Goal: Task Accomplishment & Management: Complete application form

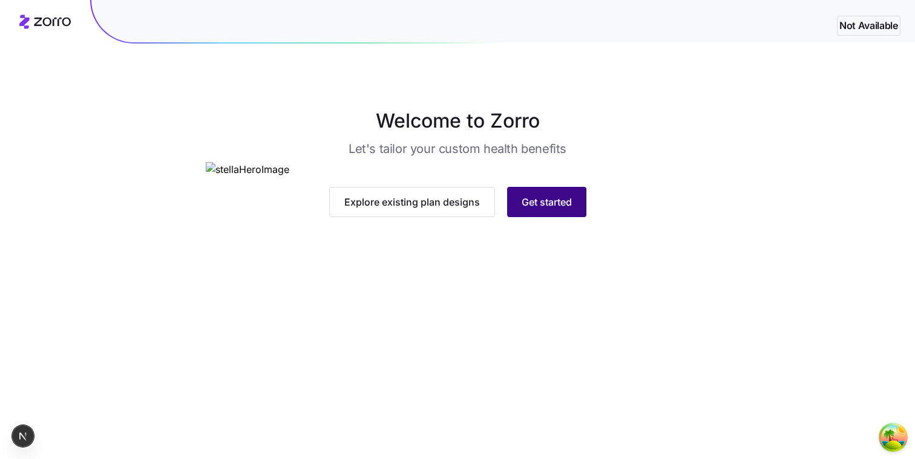
click at [547, 209] on span "Get started" at bounding box center [547, 202] width 50 height 15
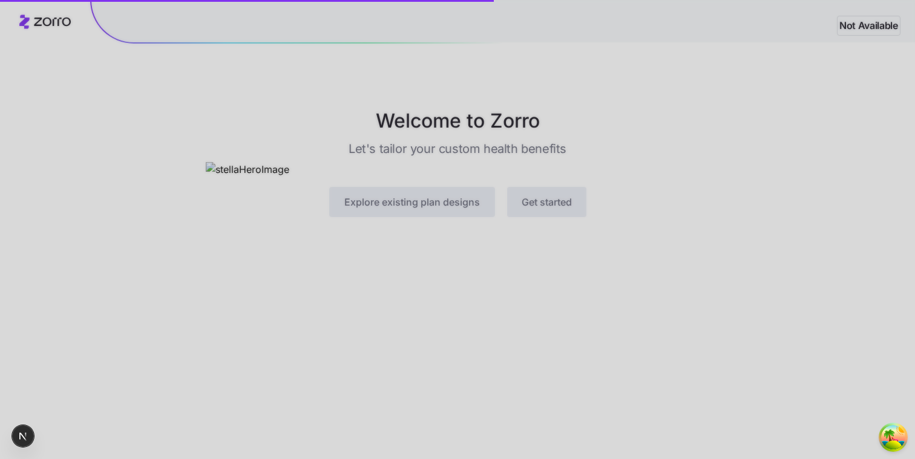
scroll to position [63, 0]
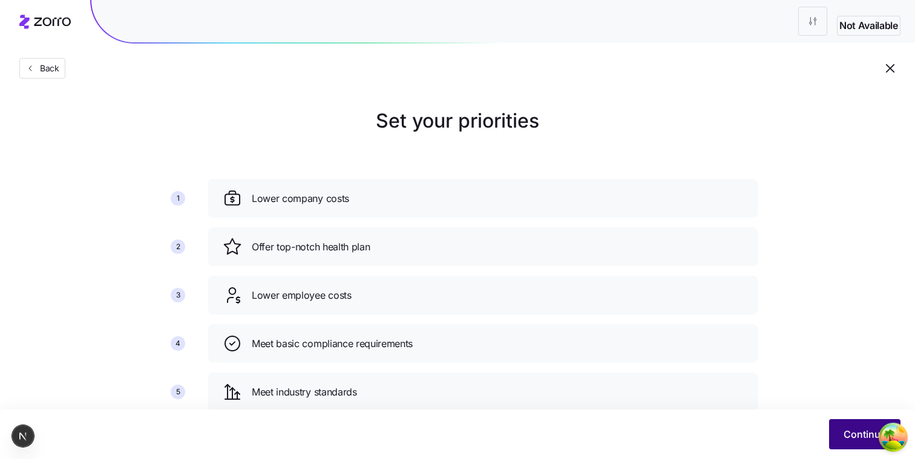
click at [831, 432] on button "Continue" at bounding box center [864, 434] width 71 height 30
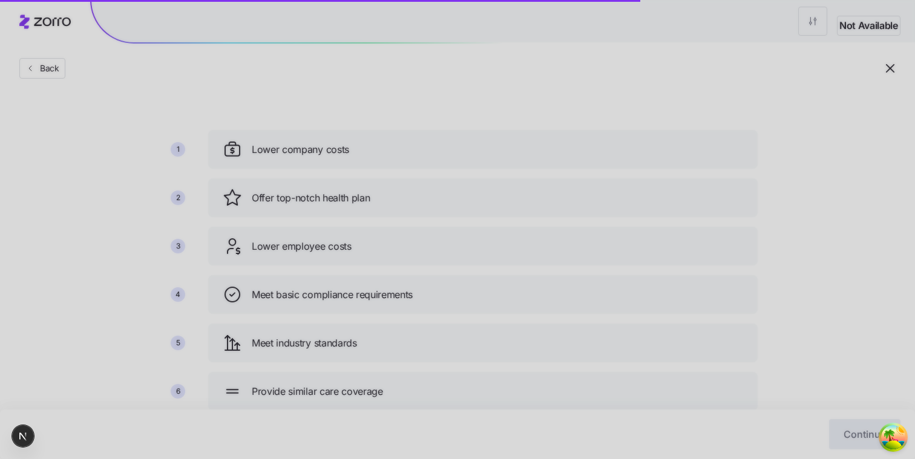
scroll to position [55, 0]
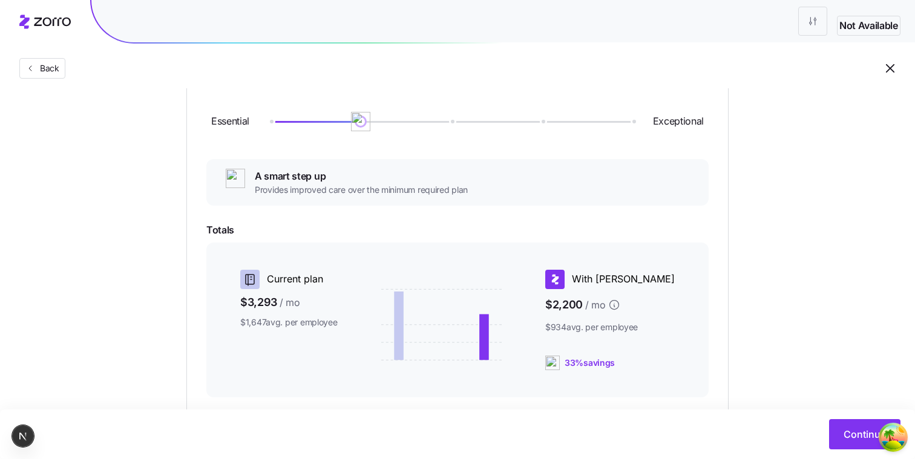
scroll to position [169, 0]
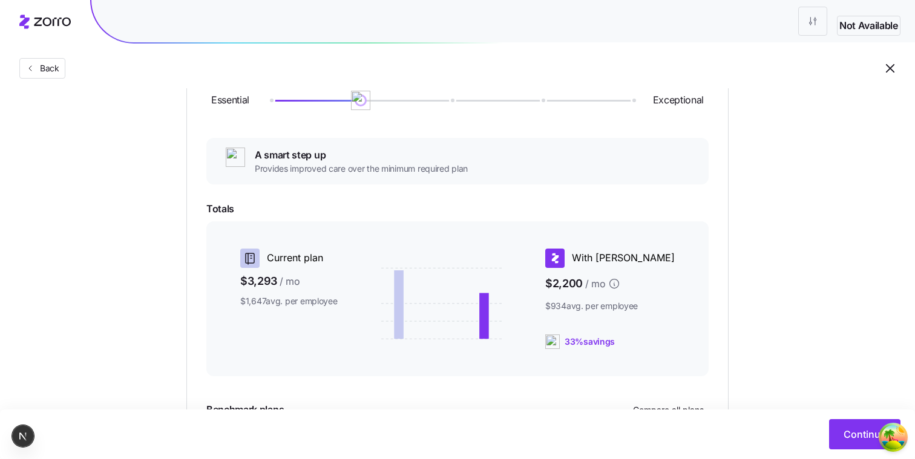
drag, startPoint x: 361, startPoint y: 111, endPoint x: 478, endPoint y: 123, distance: 118.1
click at [478, 123] on div "Essential Exceptional" at bounding box center [457, 100] width 502 height 65
drag, startPoint x: 359, startPoint y: 99, endPoint x: 190, endPoint y: 127, distance: 171.1
click at [176, 134] on div "Choose a plan matching strategy By quality By metal level Pre-selected Most sim…" at bounding box center [457, 228] width 600 height 580
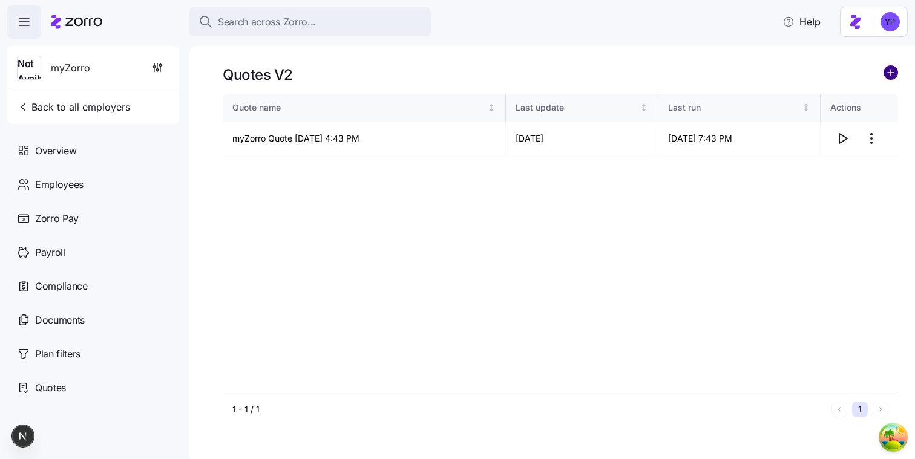
click at [895, 68] on circle "add icon" at bounding box center [890, 72] width 13 height 13
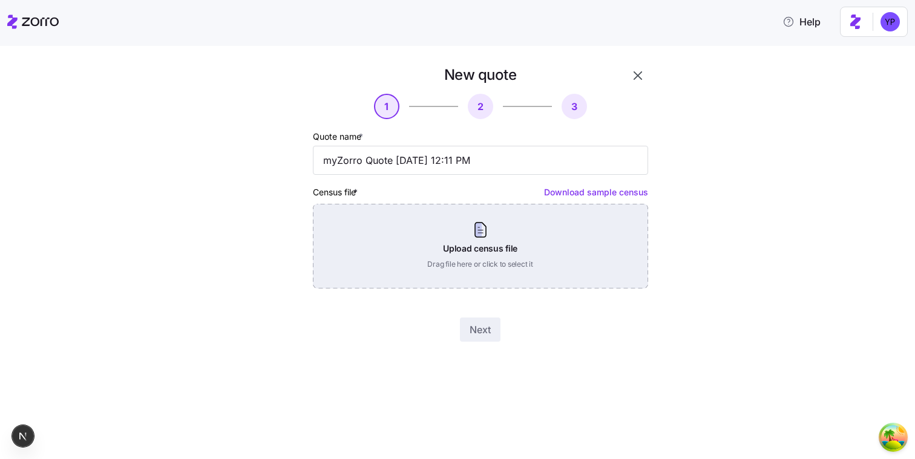
click at [550, 235] on div "Upload census file Drag file here or click to select it" at bounding box center [480, 246] width 335 height 85
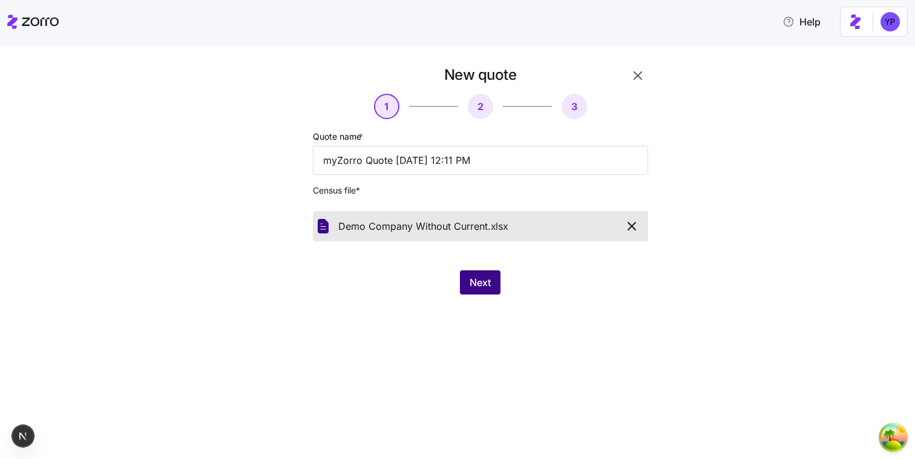
click at [496, 286] on button "Next" at bounding box center [480, 283] width 41 height 24
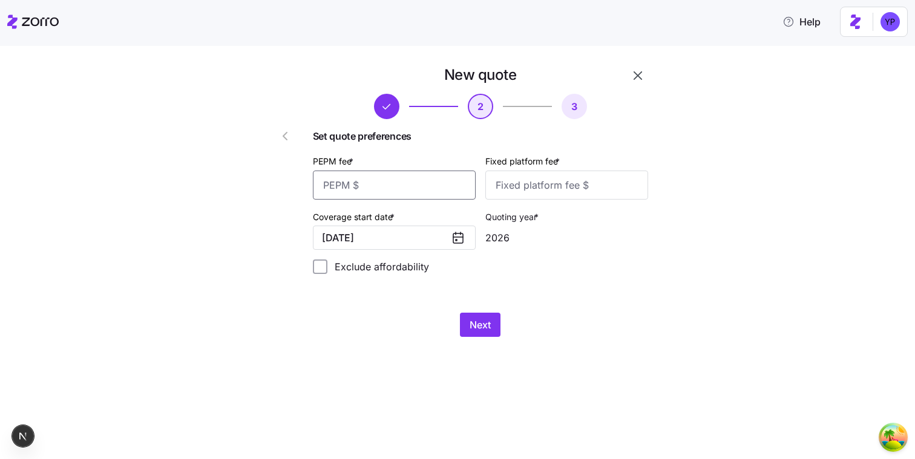
click at [388, 192] on input "PEPM fee *" at bounding box center [394, 185] width 163 height 29
type input "100"
click at [560, 194] on input "Fixed platform fee *" at bounding box center [566, 185] width 163 height 29
type input "100"
click at [484, 331] on span "Next" at bounding box center [480, 325] width 21 height 15
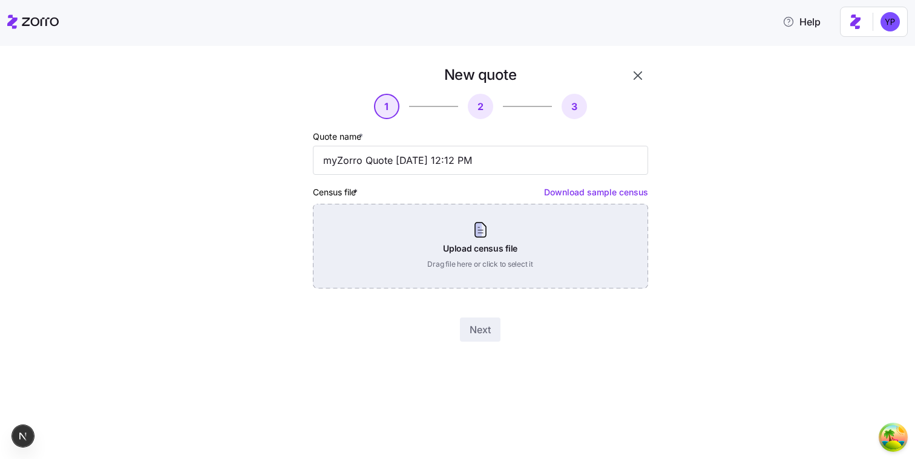
click at [453, 258] on div "Upload census file Drag file here or click to select it" at bounding box center [480, 246] width 335 height 85
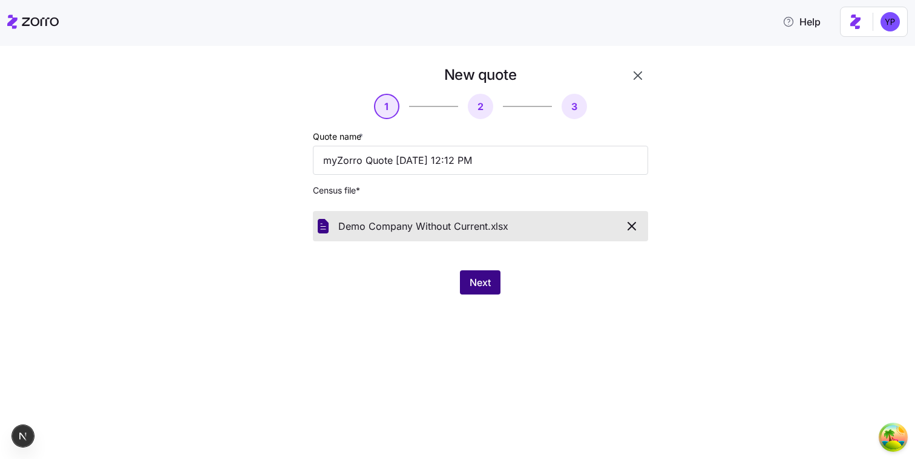
click at [486, 284] on span "Next" at bounding box center [480, 282] width 21 height 15
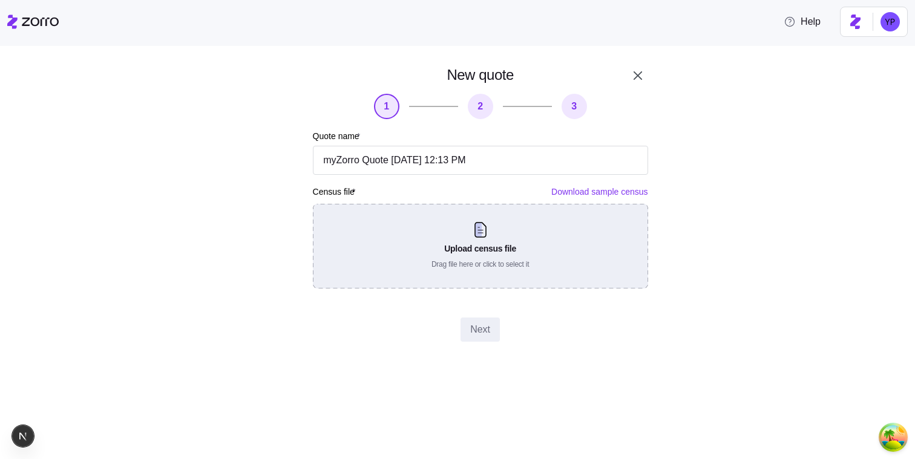
click at [385, 241] on div "Upload census file Drag file here or click to select it" at bounding box center [480, 246] width 335 height 85
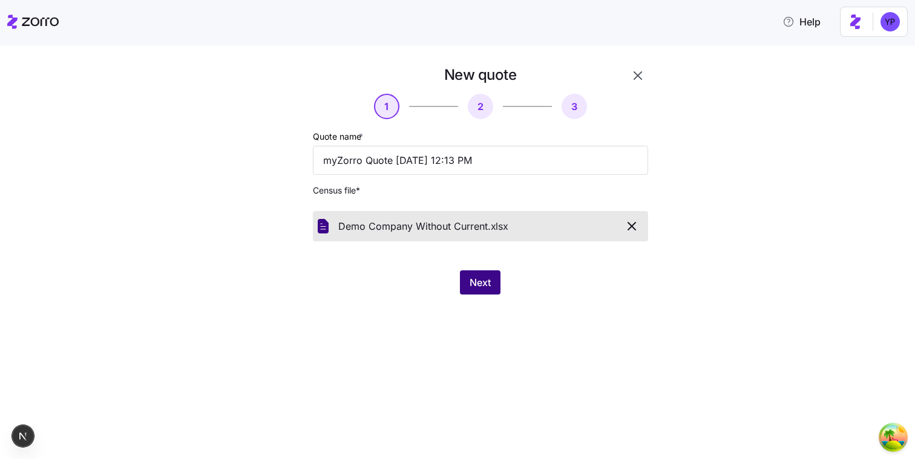
click at [491, 288] on button "Next" at bounding box center [480, 283] width 41 height 24
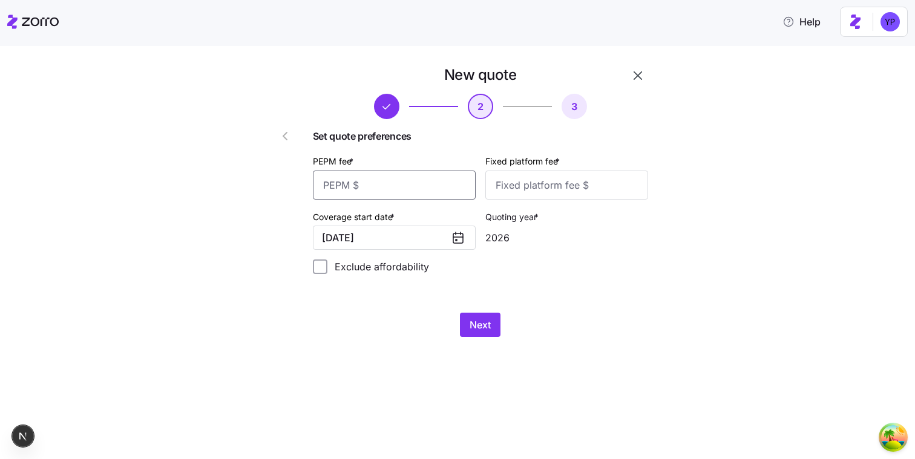
click at [416, 188] on input "PEPM fee *" at bounding box center [394, 185] width 163 height 29
type input "12"
click at [547, 178] on input "Fixed platform fee *" at bounding box center [566, 185] width 163 height 29
type input "12"
click at [498, 310] on div "New quote 2 3 Set quote preferences PEPM fee * 12 Fixed platform fee * 12 Cover…" at bounding box center [480, 201] width 345 height 281
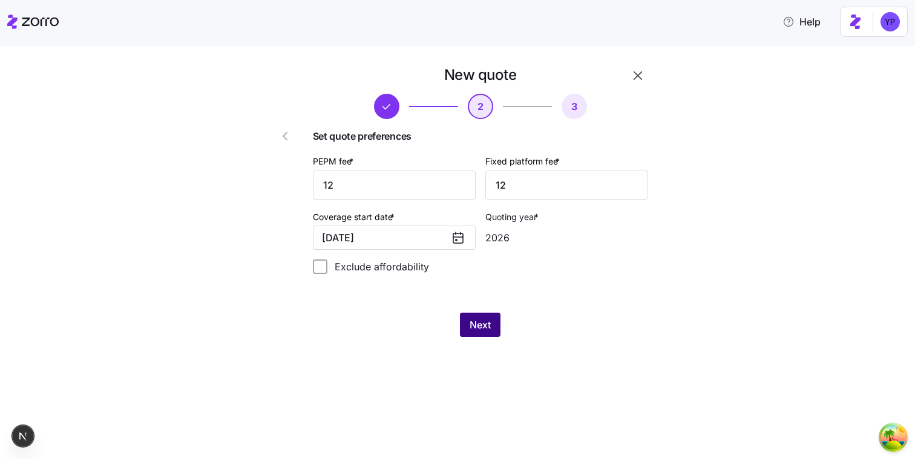
click at [495, 318] on button "Next" at bounding box center [480, 325] width 41 height 24
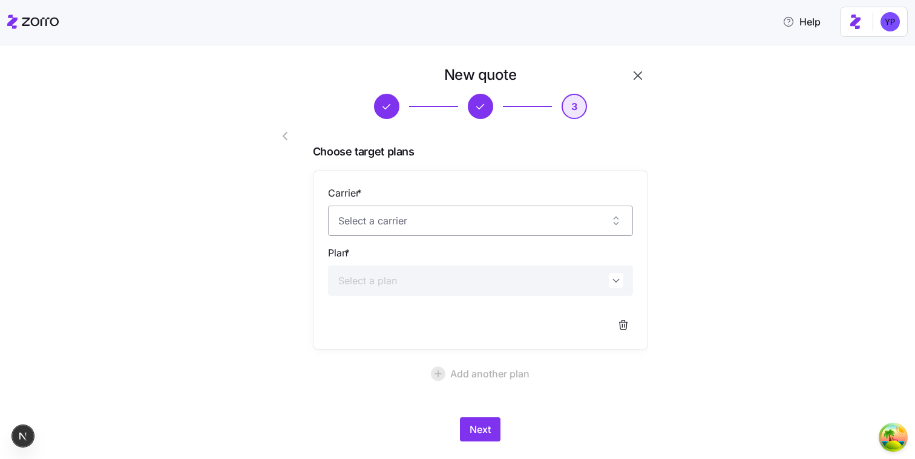
click at [423, 225] on input "Carrier *" at bounding box center [480, 221] width 305 height 30
click at [337, 406] on div "New quote 3 Choose target plans Carrier * Plan * Add another plan Next" at bounding box center [480, 254] width 345 height 386
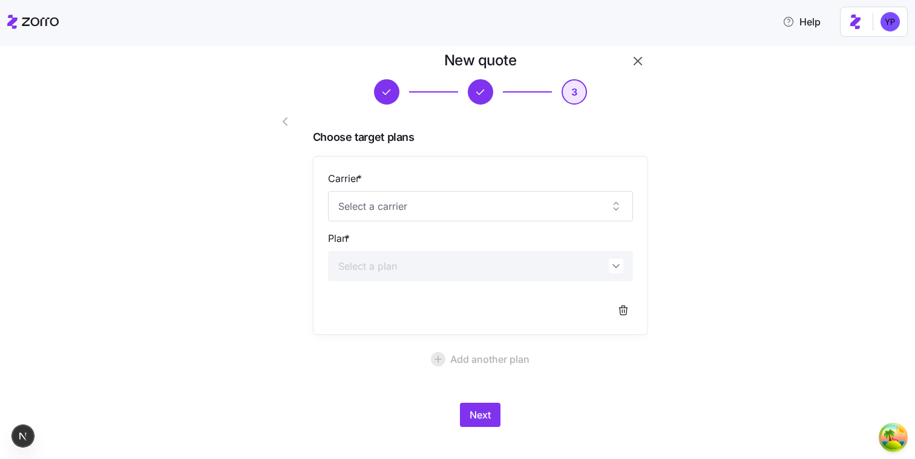
scroll to position [18, 0]
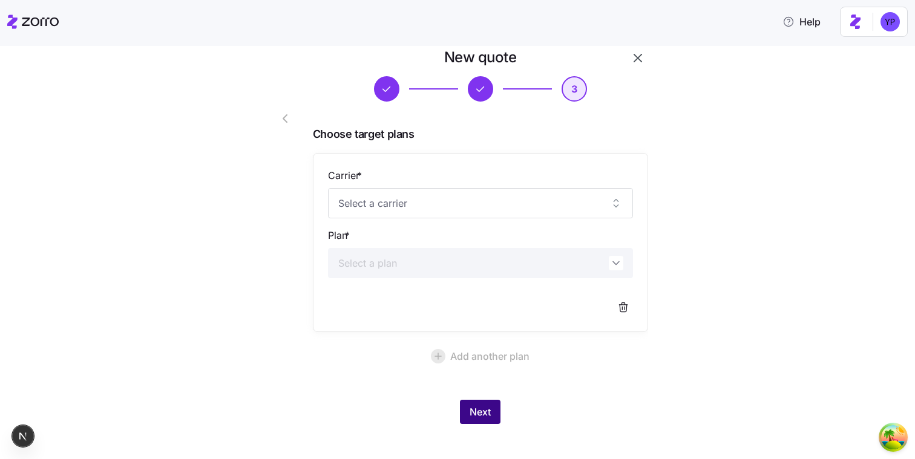
click at [489, 411] on span "Next" at bounding box center [480, 412] width 21 height 15
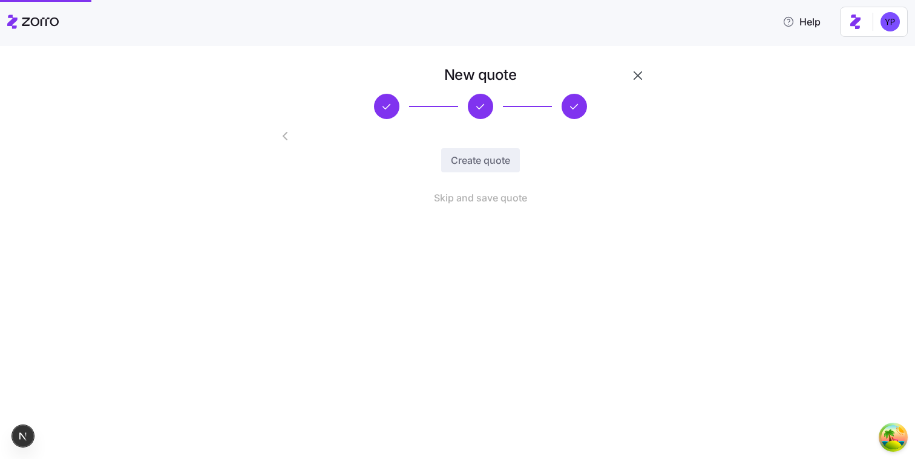
scroll to position [0, 0]
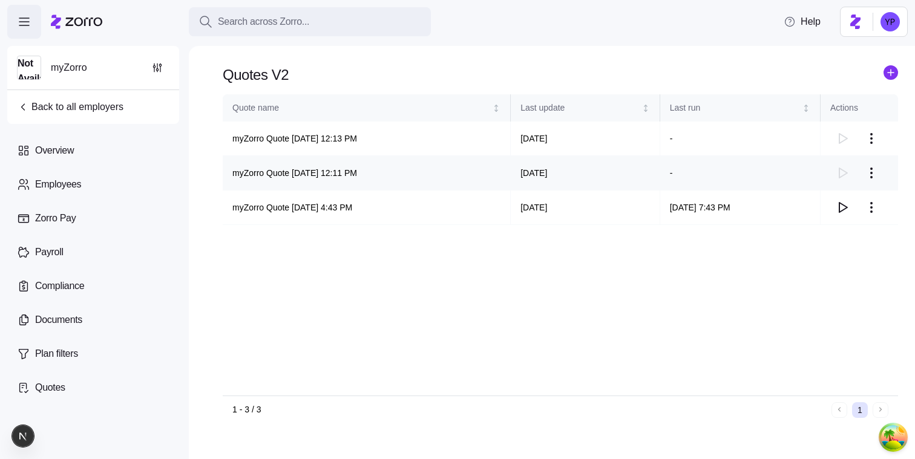
click at [876, 171] on html "Search across Zorro... Help Not Available myZorro Back to all employers Overvie…" at bounding box center [457, 226] width 915 height 452
click at [839, 224] on div "Delete quote" at bounding box center [822, 221] width 111 height 19
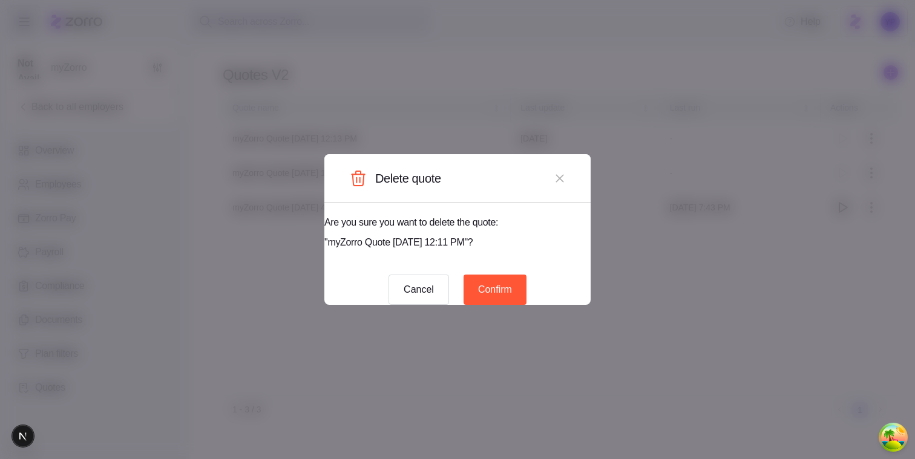
click at [511, 283] on span "Confirm" at bounding box center [495, 290] width 34 height 15
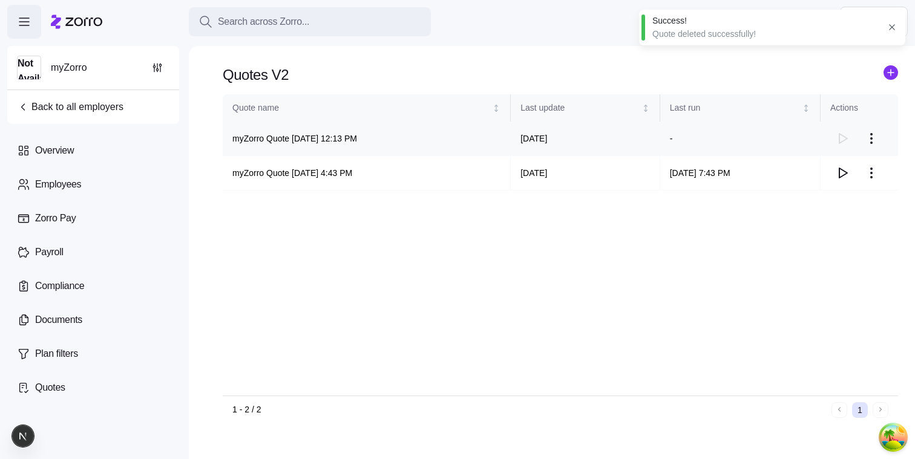
click at [873, 139] on html "Search across Zorro... Help Not Available myZorro Back to all employers Overvie…" at bounding box center [457, 226] width 915 height 452
click at [826, 191] on div "Delete quote" at bounding box center [822, 187] width 111 height 19
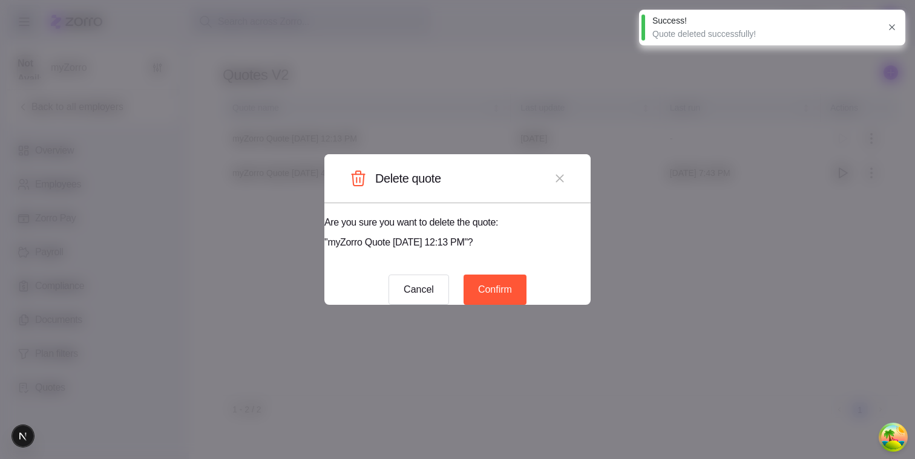
click at [517, 286] on button "Confirm" at bounding box center [495, 290] width 63 height 30
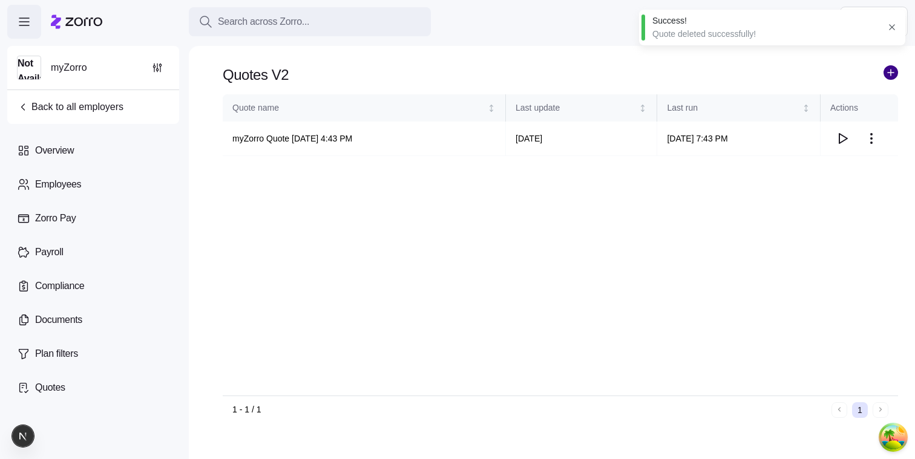
click at [888, 75] on circle "add icon" at bounding box center [890, 72] width 13 height 13
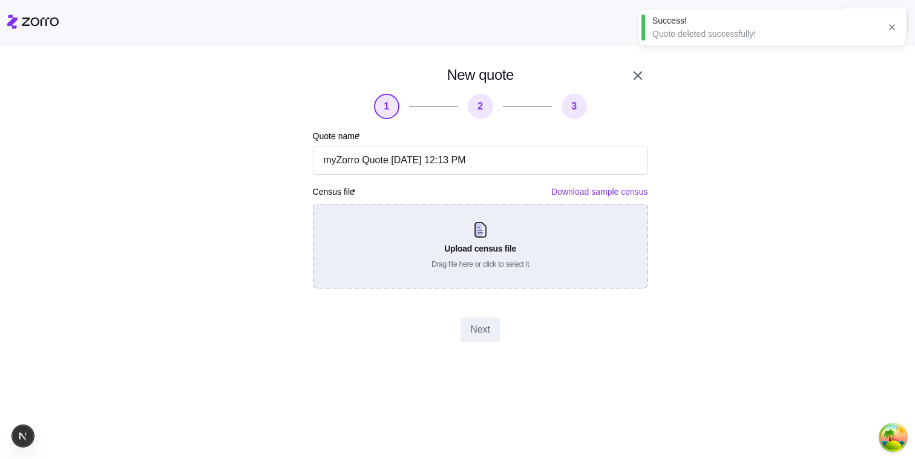
click at [528, 261] on div "Upload census file Drag file here or click to select it" at bounding box center [480, 246] width 335 height 85
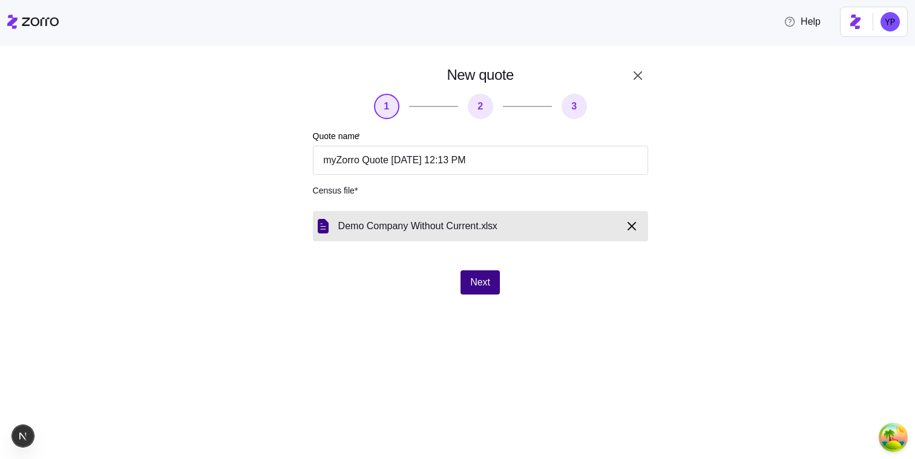
click at [487, 286] on span "Next" at bounding box center [480, 282] width 20 height 15
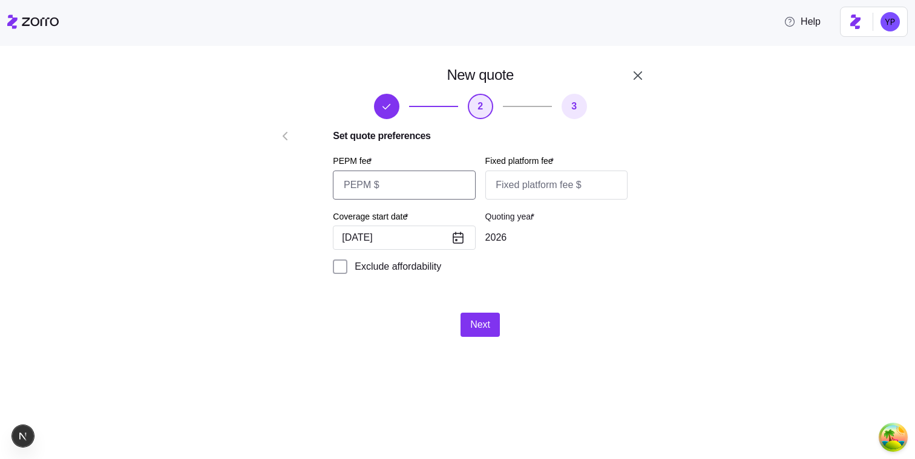
click at [427, 192] on input "PEPM fee *" at bounding box center [404, 185] width 142 height 29
type input "12"
click at [542, 197] on input "Fixed platform fee *" at bounding box center [556, 185] width 142 height 29
type input "12"
click at [482, 313] on div "New quote 2 3 Set quote preferences PEPM fee * 12 Fixed platform fee * 12 Cover…" at bounding box center [480, 201] width 345 height 281
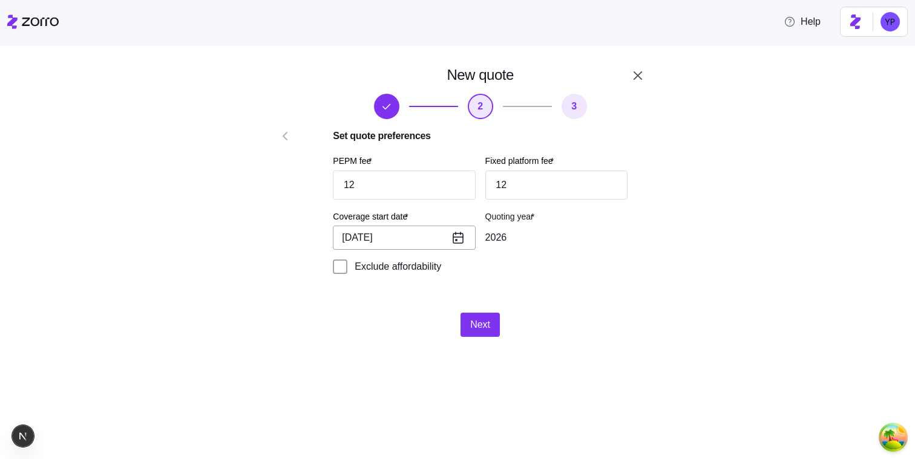
click at [448, 249] on button "01/01/2026" at bounding box center [404, 238] width 142 height 24
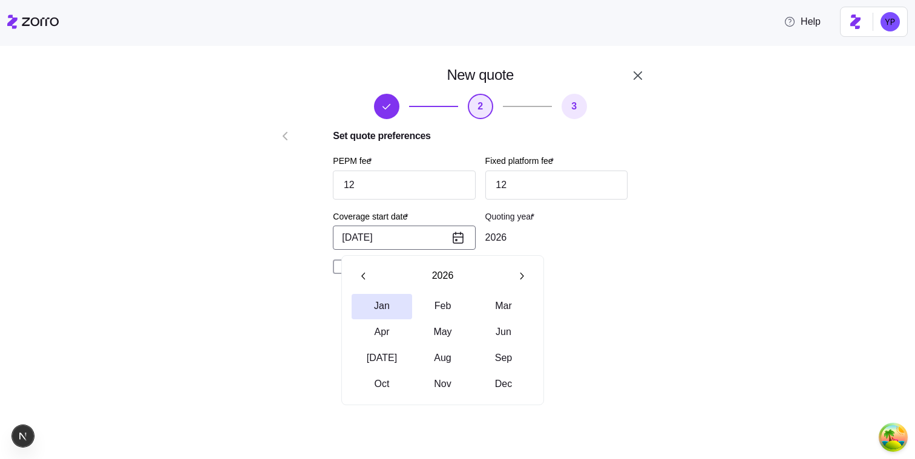
click at [361, 275] on icon "button" at bounding box center [363, 276] width 11 height 11
click at [403, 309] on button "Jan" at bounding box center [382, 306] width 61 height 25
type input "2025"
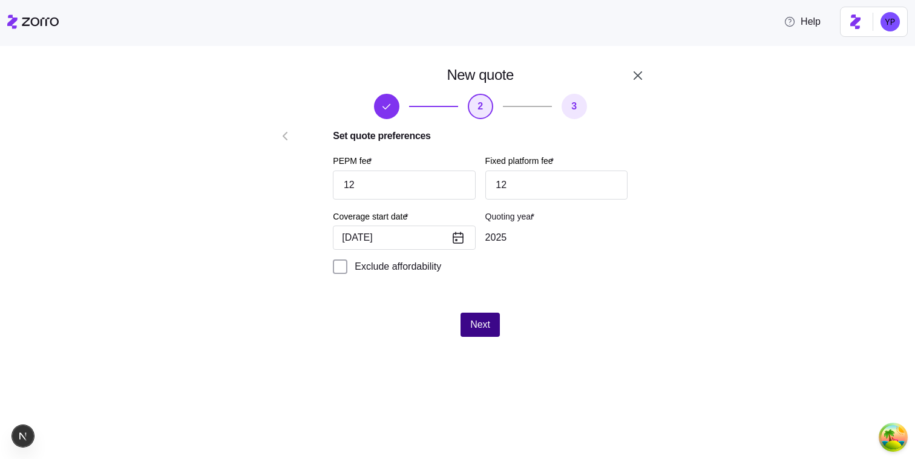
click at [472, 327] on span "Next" at bounding box center [480, 325] width 20 height 15
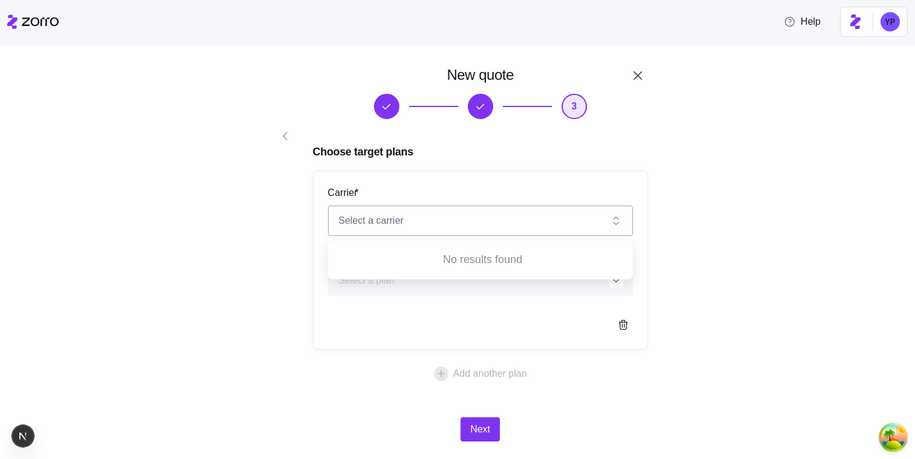
click at [425, 226] on input "Carrier *" at bounding box center [480, 221] width 305 height 30
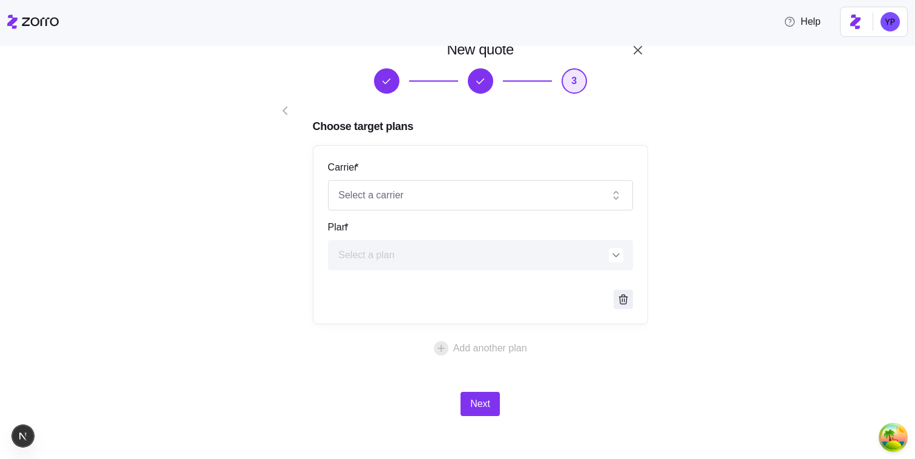
click at [622, 307] on span "button" at bounding box center [623, 300] width 18 height 18
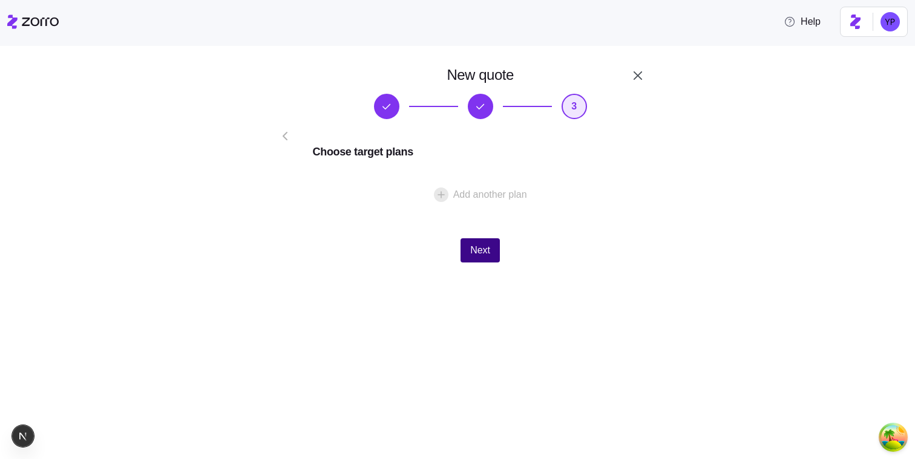
click at [480, 255] on span "Next" at bounding box center [480, 250] width 20 height 15
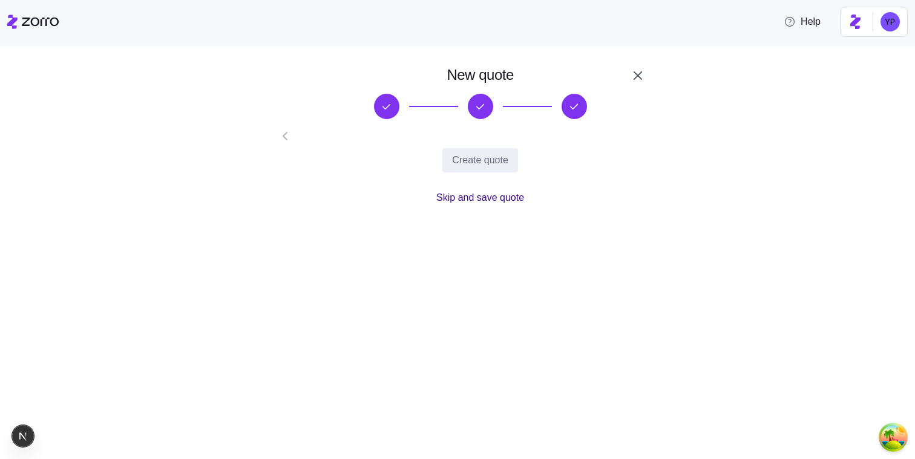
click at [472, 194] on span "Skip and save quote" at bounding box center [480, 198] width 88 height 15
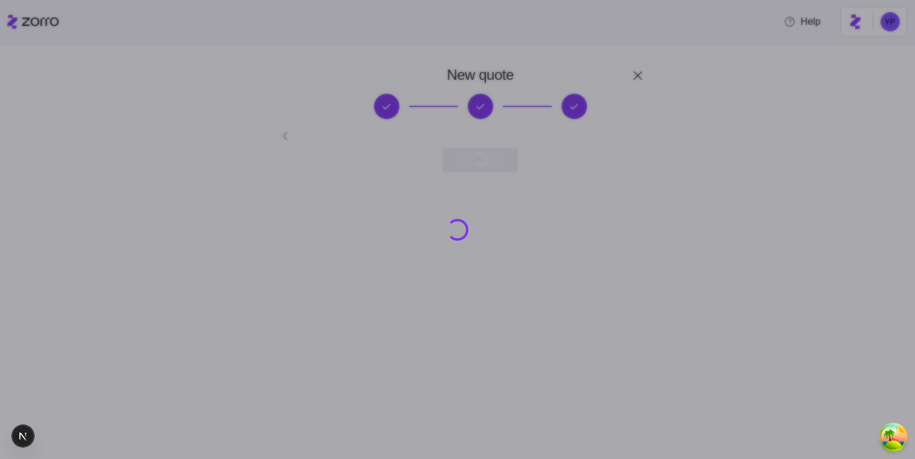
click at [424, 376] on div at bounding box center [457, 229] width 915 height 459
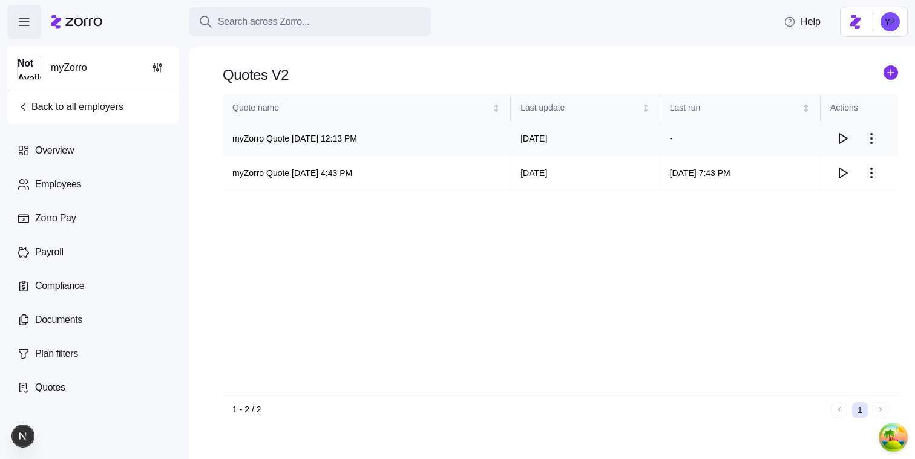
click at [838, 137] on icon "button" at bounding box center [842, 138] width 15 height 15
click at [870, 134] on html "Search across Zorro... Help Not Available myZorro Back to all employers Overvie…" at bounding box center [457, 226] width 915 height 452
click at [814, 192] on div "Delete quote" at bounding box center [796, 187] width 48 height 13
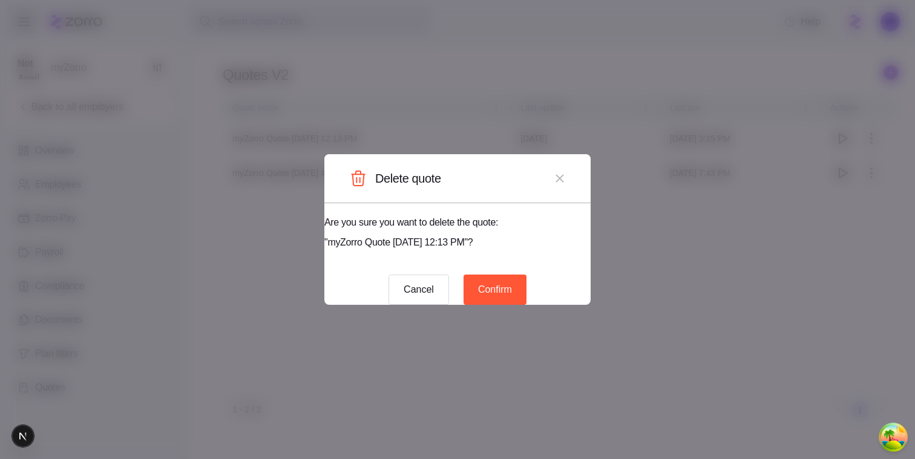
click at [517, 275] on button "Confirm" at bounding box center [495, 290] width 63 height 30
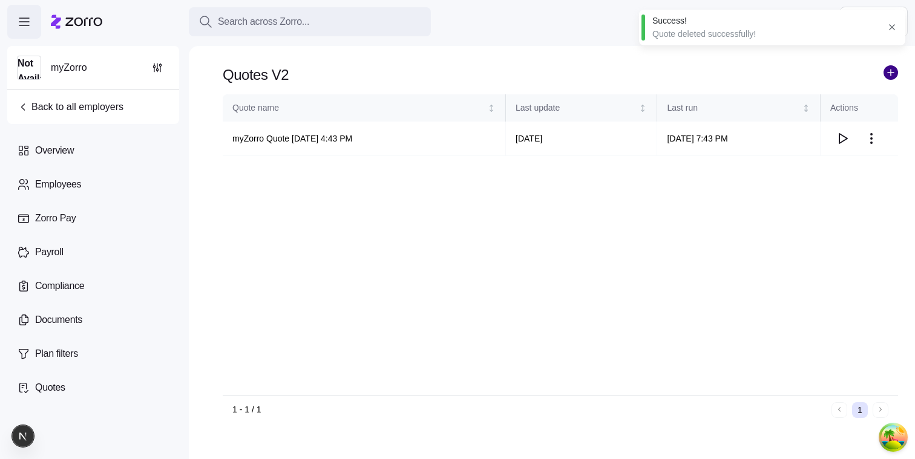
click at [889, 71] on circle "add icon" at bounding box center [890, 72] width 13 height 13
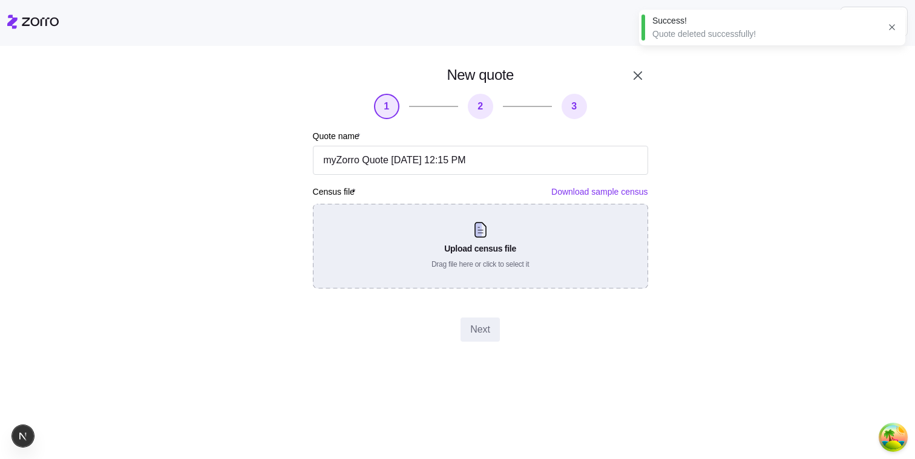
click at [617, 240] on div "Upload census file Drag file here or click to select it" at bounding box center [480, 246] width 335 height 85
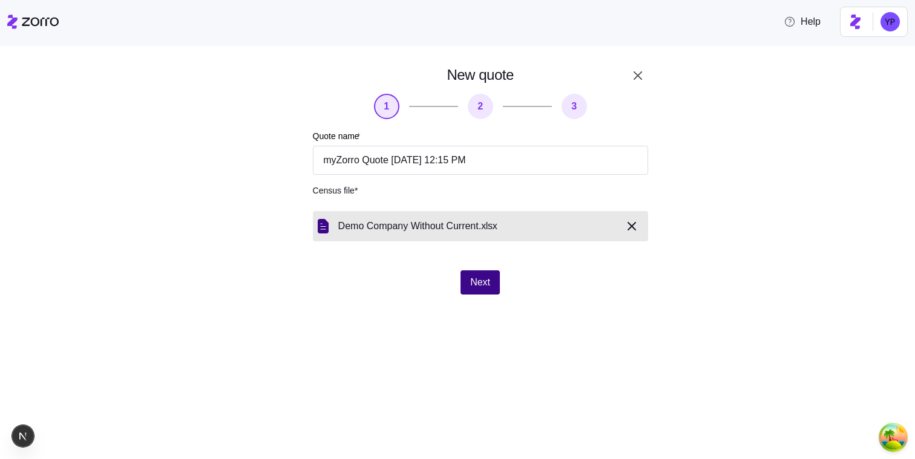
click at [490, 283] on span "Next" at bounding box center [480, 282] width 20 height 15
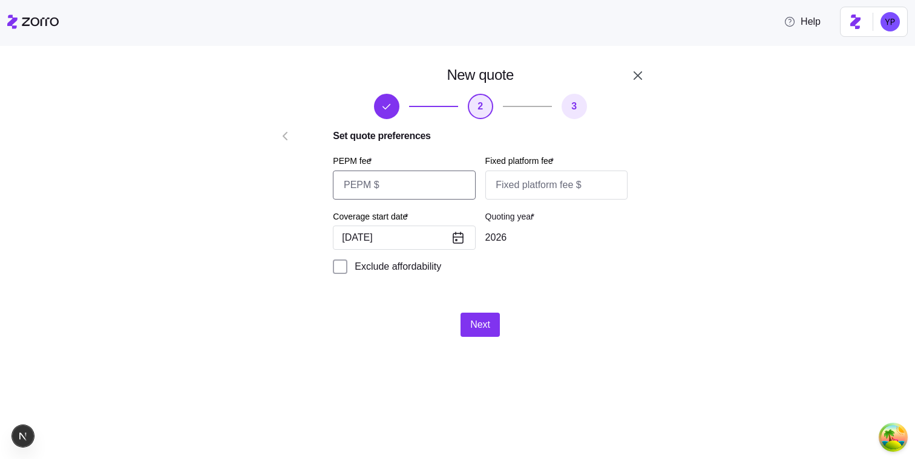
click at [407, 172] on input "PEPM fee *" at bounding box center [404, 185] width 142 height 29
click at [409, 181] on input "PEPM fee *" at bounding box center [404, 185] width 142 height 29
type input "12"
click at [528, 176] on input "Fixed platform fee *" at bounding box center [556, 185] width 142 height 29
type input "12"
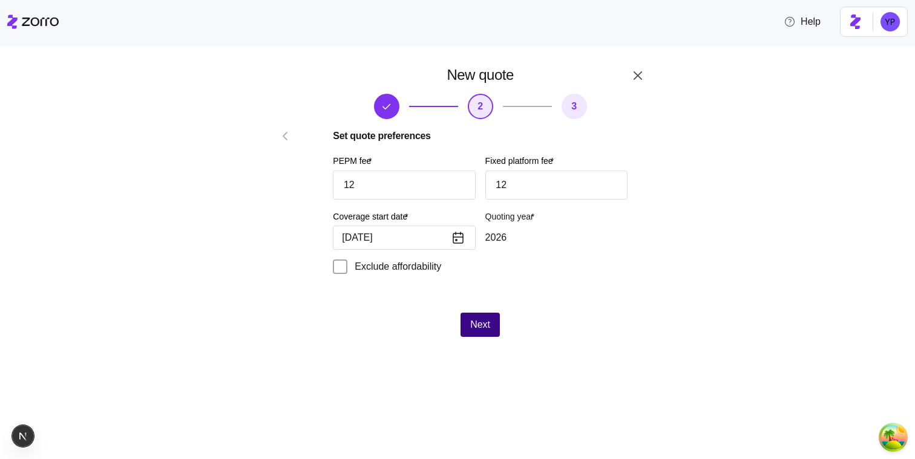
click at [487, 317] on button "Next" at bounding box center [480, 325] width 39 height 24
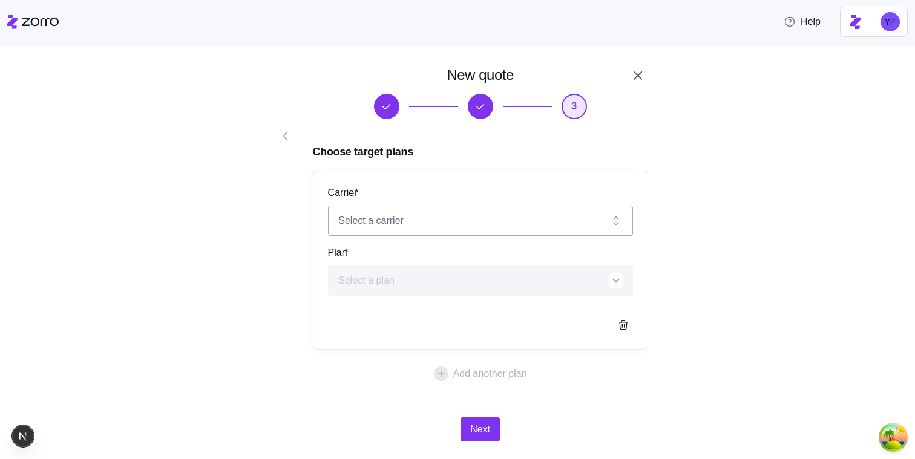
click at [486, 225] on input "Carrier *" at bounding box center [480, 221] width 305 height 30
click at [540, 397] on div "New quote 3 Choose target plans Carrier * Plan * Add another plan Next" at bounding box center [480, 254] width 345 height 386
click at [505, 421] on div "Next" at bounding box center [480, 430] width 335 height 24
click at [495, 421] on button "Next" at bounding box center [480, 430] width 39 height 24
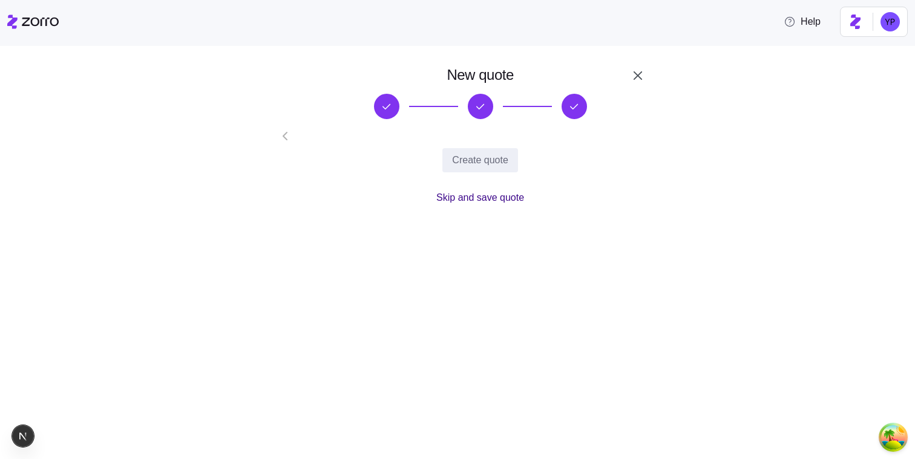
click at [511, 202] on span "Skip and save quote" at bounding box center [480, 198] width 88 height 15
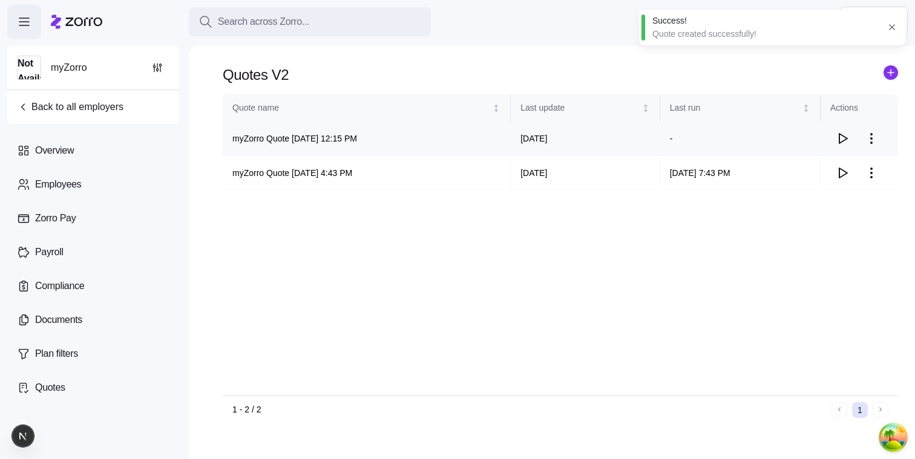
click at [840, 144] on icon "button" at bounding box center [842, 138] width 15 height 15
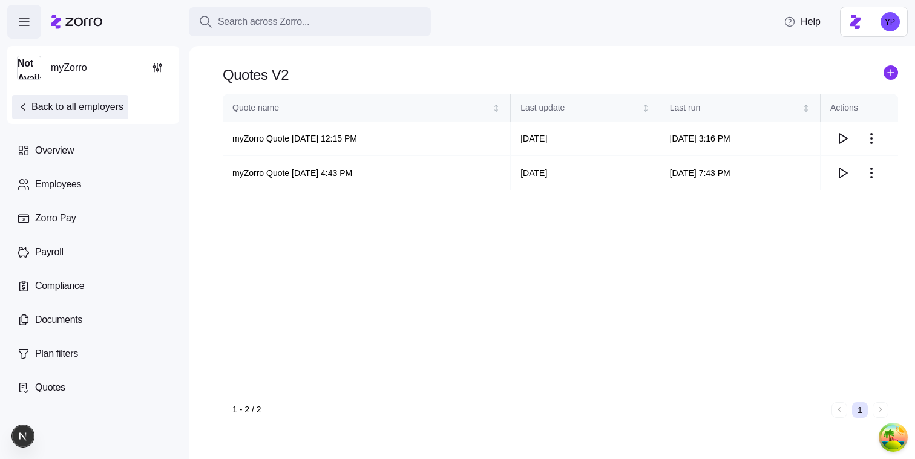
click at [80, 111] on span "Back to all employers" at bounding box center [70, 107] width 107 height 15
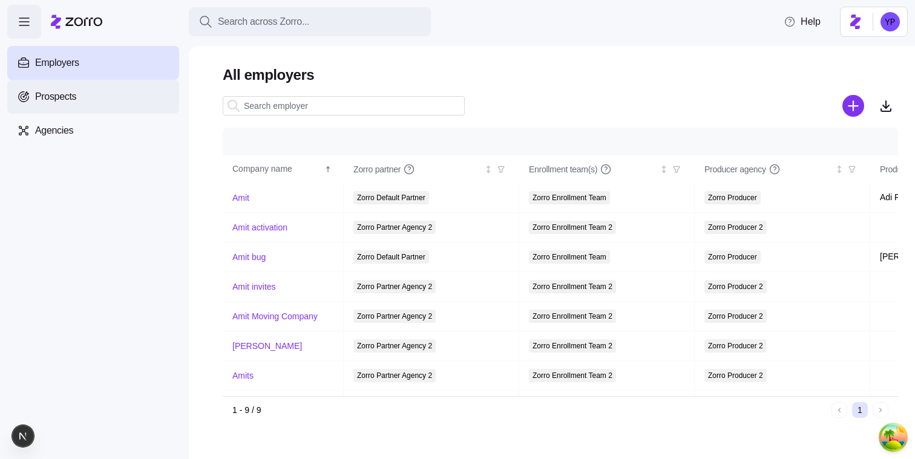
click at [103, 100] on div "Prospects" at bounding box center [93, 97] width 172 height 34
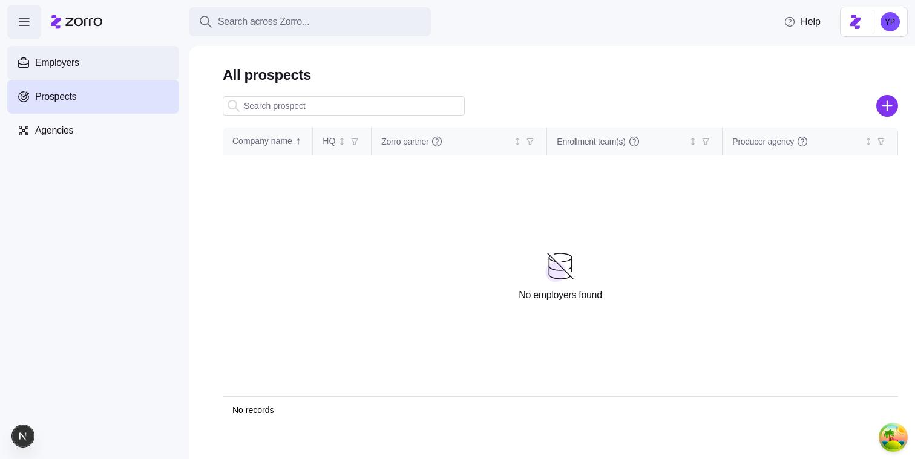
click at [111, 68] on div "Employers" at bounding box center [93, 63] width 172 height 34
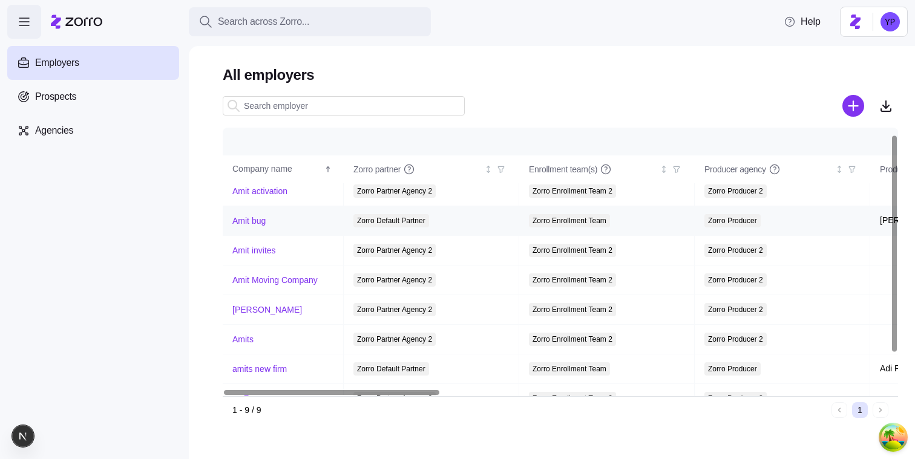
scroll to position [53, 0]
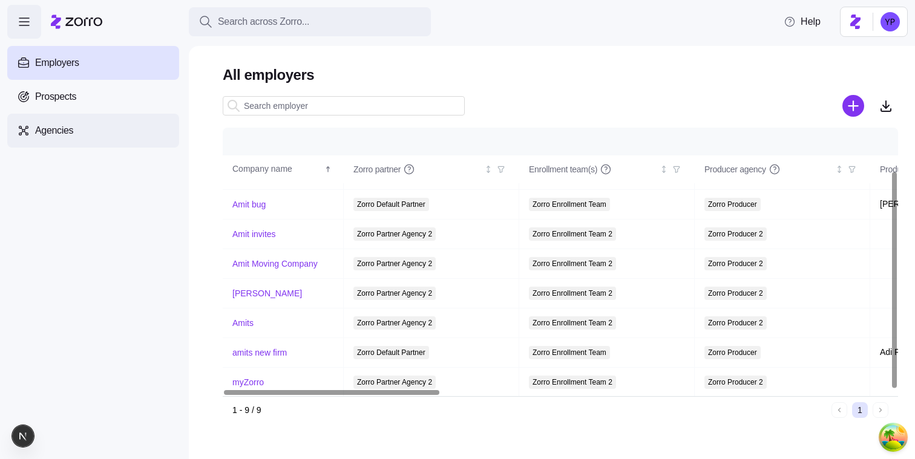
click at [104, 133] on div "Agencies" at bounding box center [93, 131] width 172 height 34
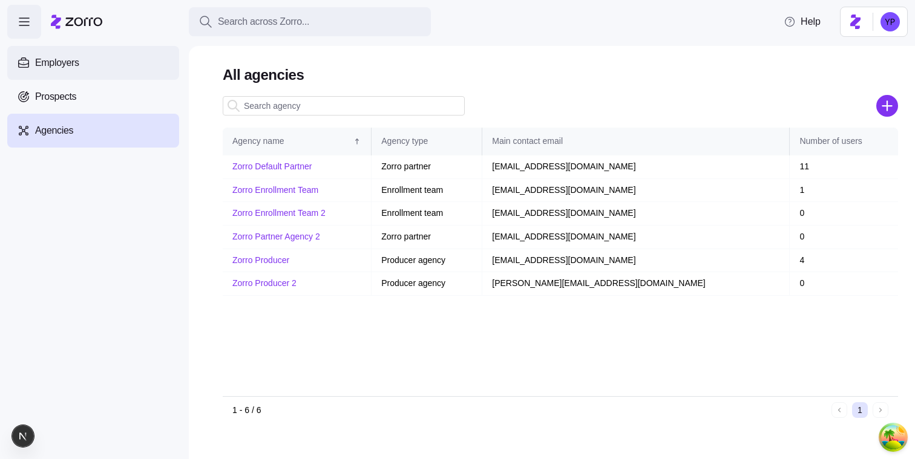
click at [105, 74] on div "Employers" at bounding box center [93, 63] width 172 height 34
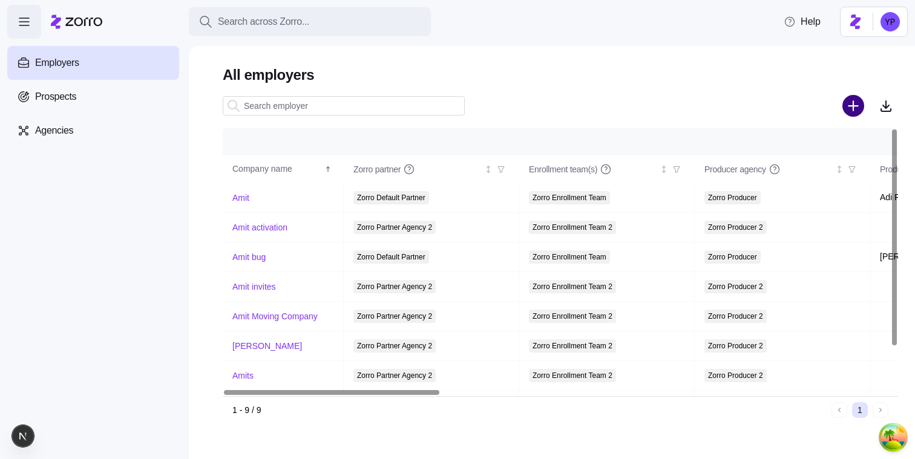
click at [851, 109] on circle "add icon" at bounding box center [854, 106] width 20 height 20
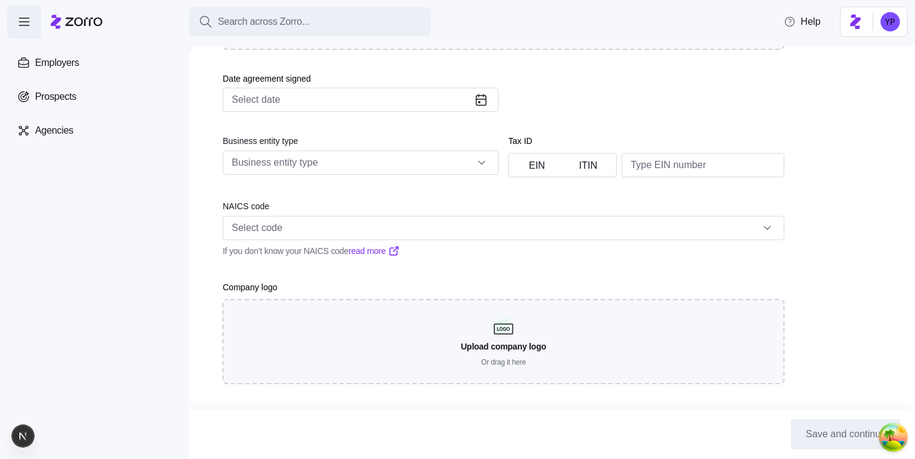
scroll to position [508, 0]
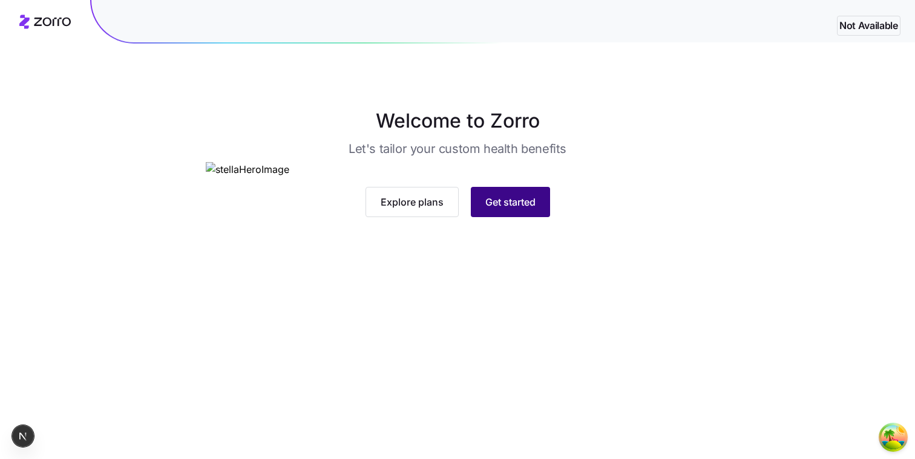
click at [536, 217] on button "Get started" at bounding box center [510, 202] width 79 height 30
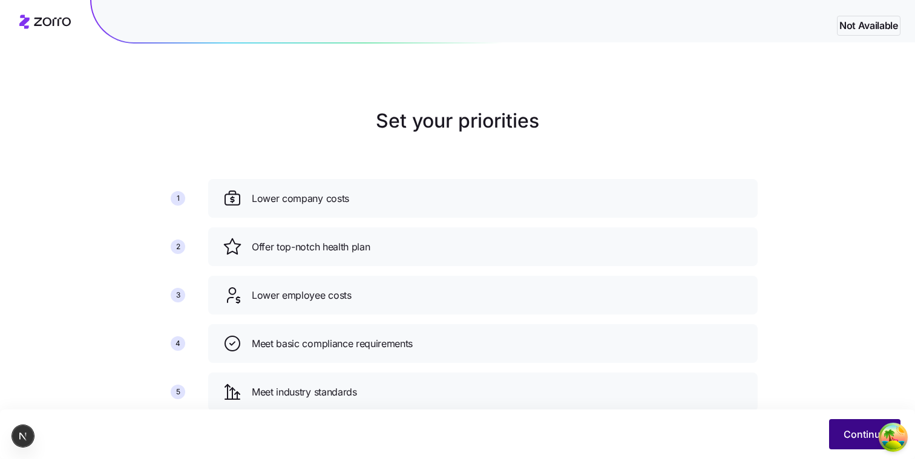
click at [834, 432] on button "Continue" at bounding box center [864, 434] width 71 height 30
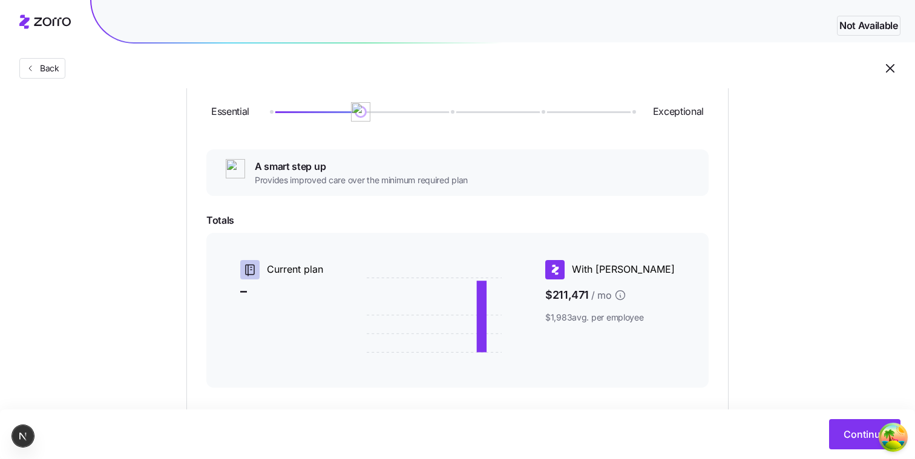
scroll to position [143, 0]
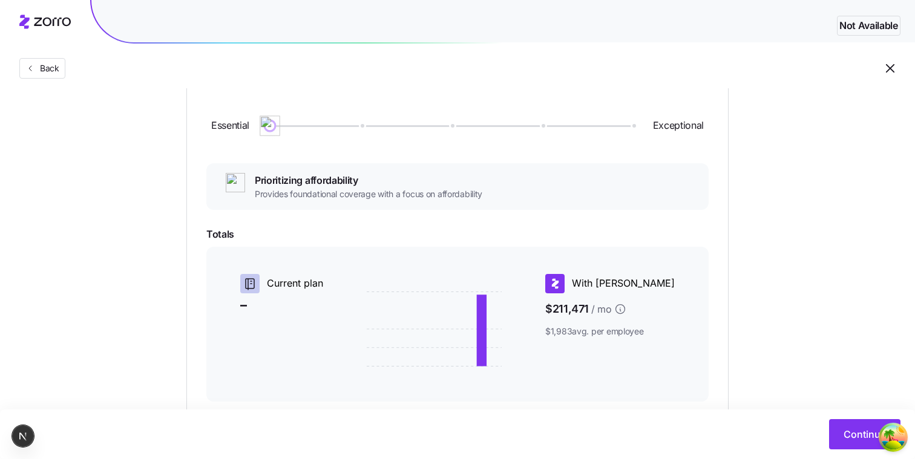
drag, startPoint x: 369, startPoint y: 131, endPoint x: 231, endPoint y: 126, distance: 138.1
click at [231, 126] on div "Essential Exceptional" at bounding box center [457, 125] width 502 height 65
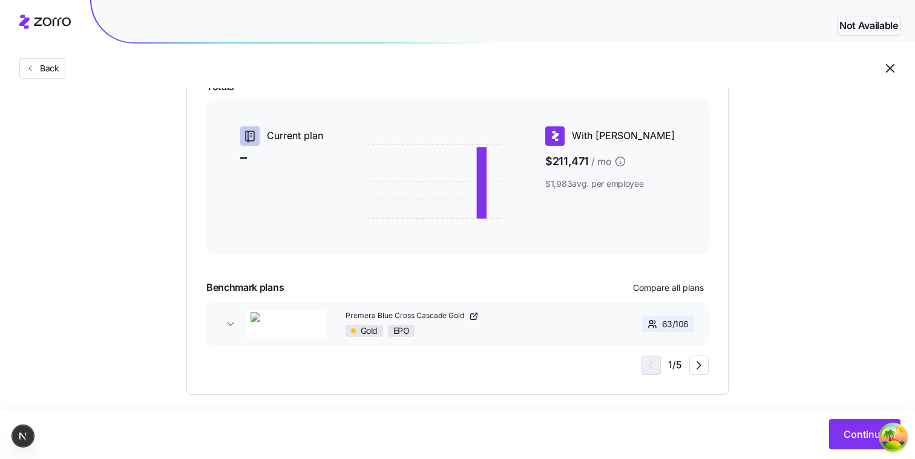
scroll to position [304, 0]
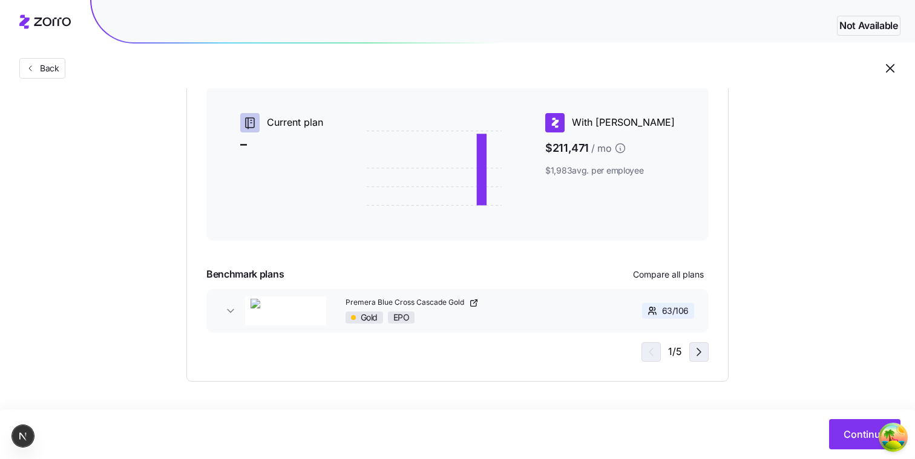
click at [700, 350] on icon "button" at bounding box center [699, 352] width 15 height 15
click at [698, 350] on icon "button" at bounding box center [699, 352] width 15 height 15
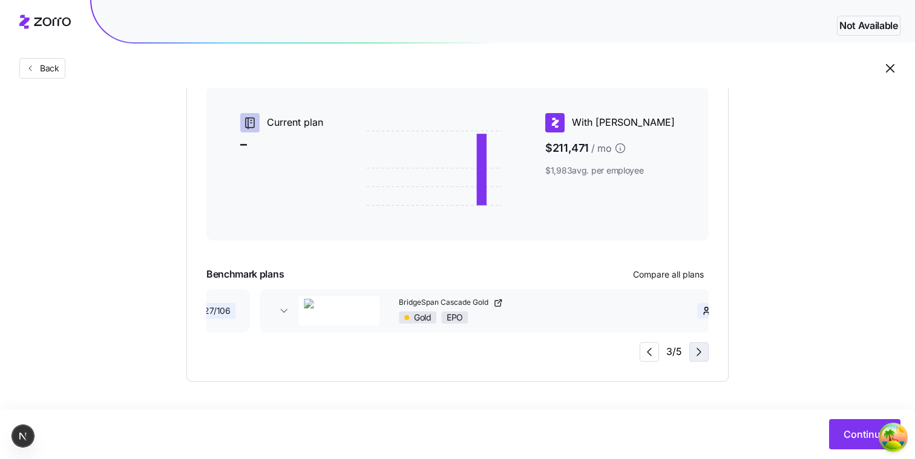
click at [697, 350] on icon "button" at bounding box center [699, 352] width 15 height 15
click at [695, 350] on icon "button" at bounding box center [699, 352] width 15 height 15
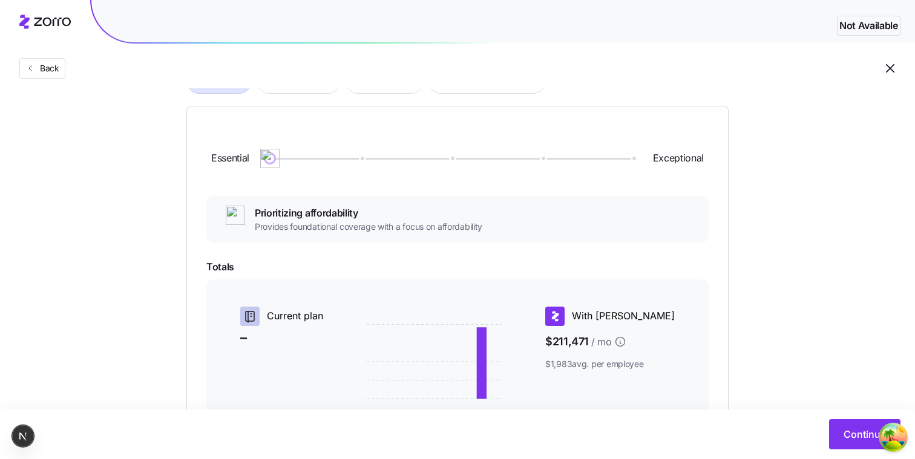
scroll to position [0, 0]
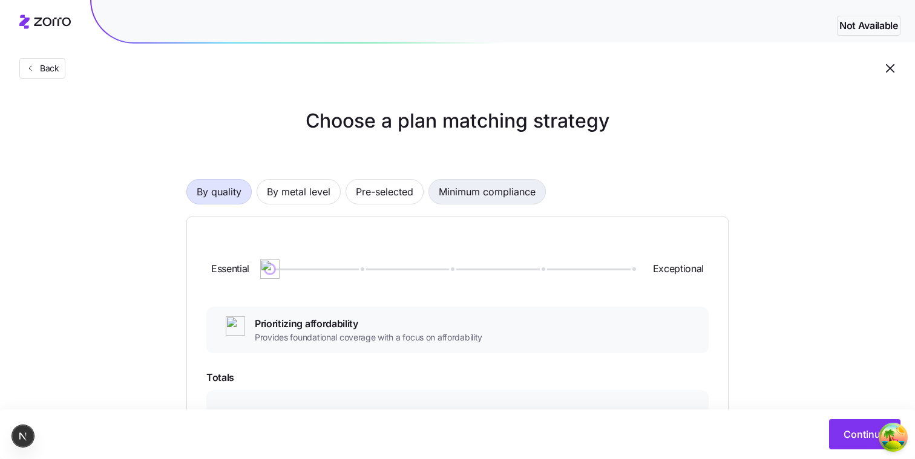
click at [480, 196] on span "Minimum compliance" at bounding box center [487, 192] width 97 height 24
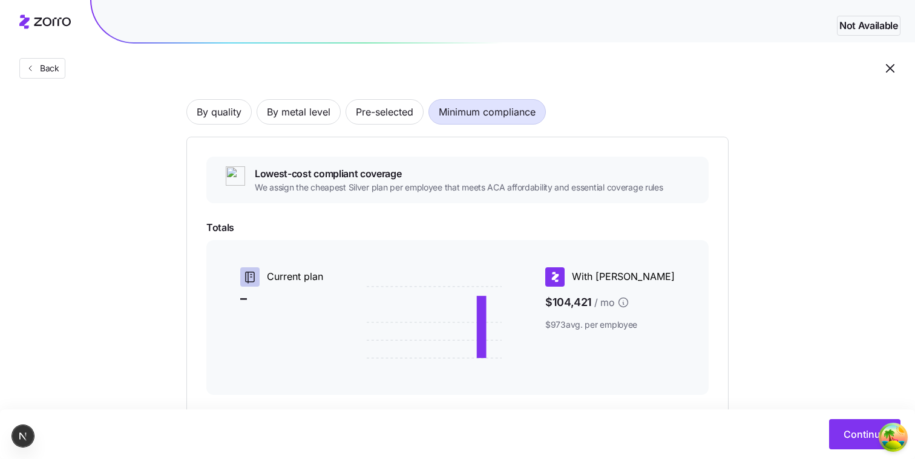
scroll to position [70, 0]
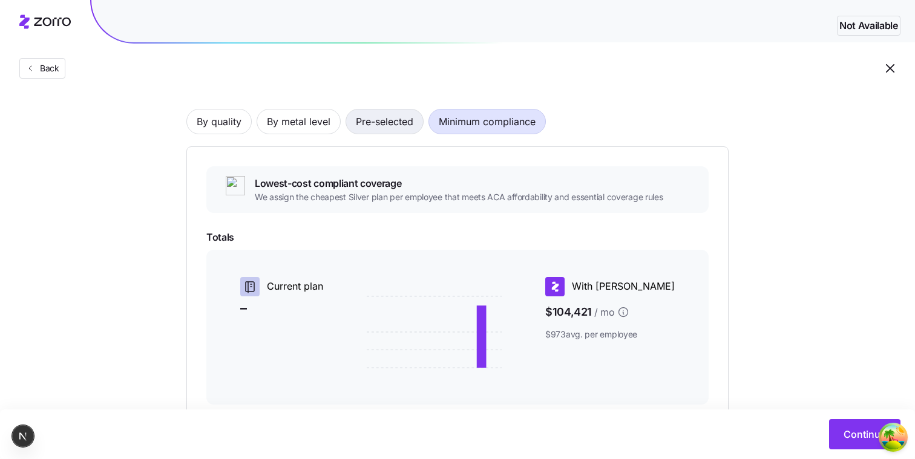
click at [389, 122] on span "Pre-selected" at bounding box center [384, 122] width 57 height 24
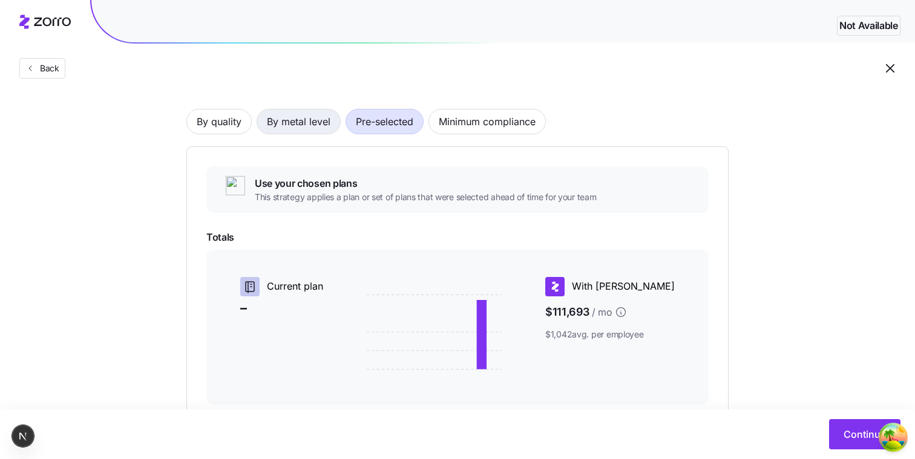
click at [338, 114] on button "By metal level" at bounding box center [299, 121] width 84 height 25
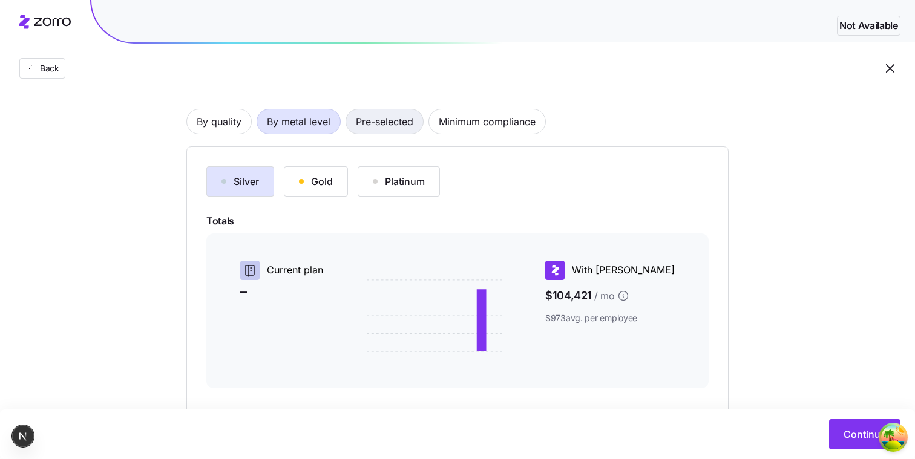
click at [401, 120] on span "Pre-selected" at bounding box center [384, 122] width 57 height 24
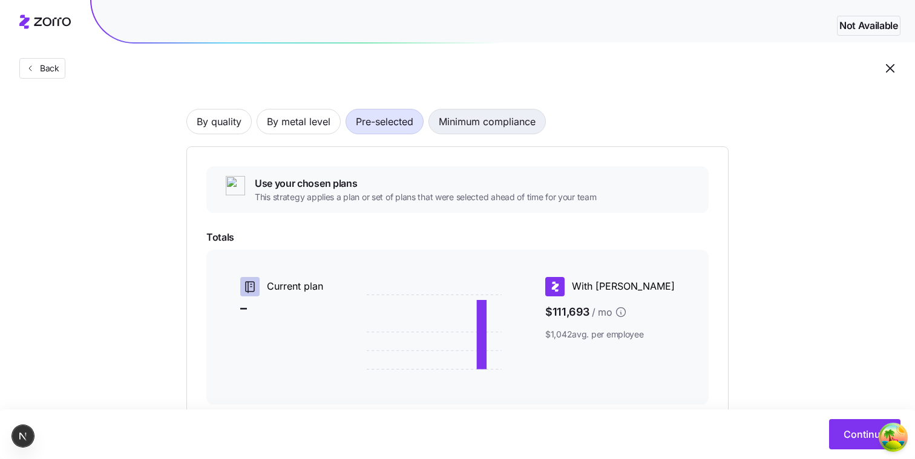
click at [479, 124] on span "Minimum compliance" at bounding box center [487, 122] width 97 height 24
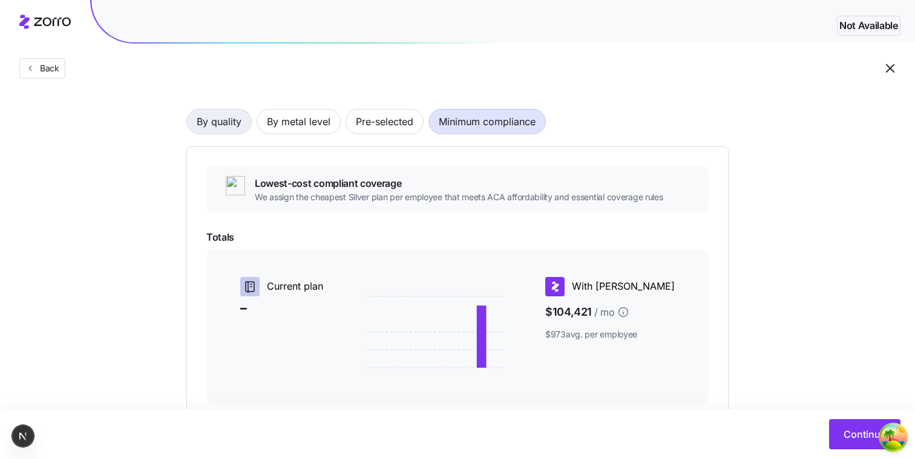
click at [234, 117] on span "By quality" at bounding box center [219, 122] width 45 height 24
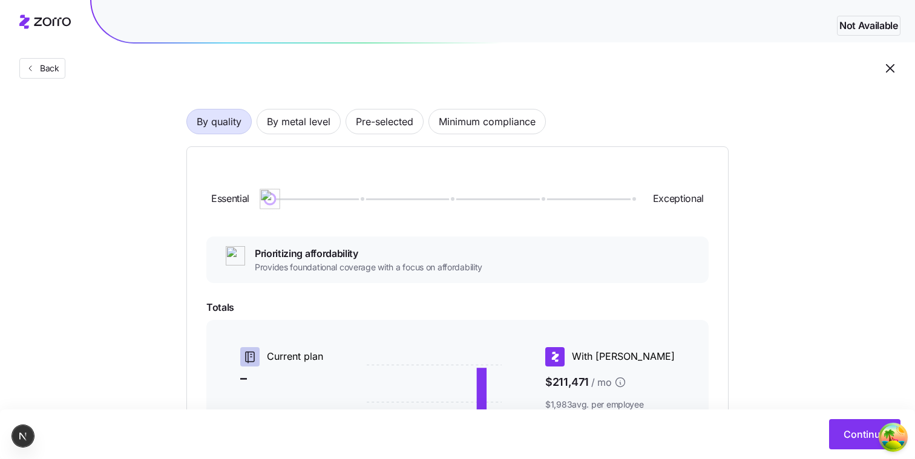
drag, startPoint x: 277, startPoint y: 203, endPoint x: 183, endPoint y: 197, distance: 93.4
click at [183, 197] on div "Choose a plan matching strategy By quality By metal level Pre-selected Minimum …" at bounding box center [457, 326] width 600 height 580
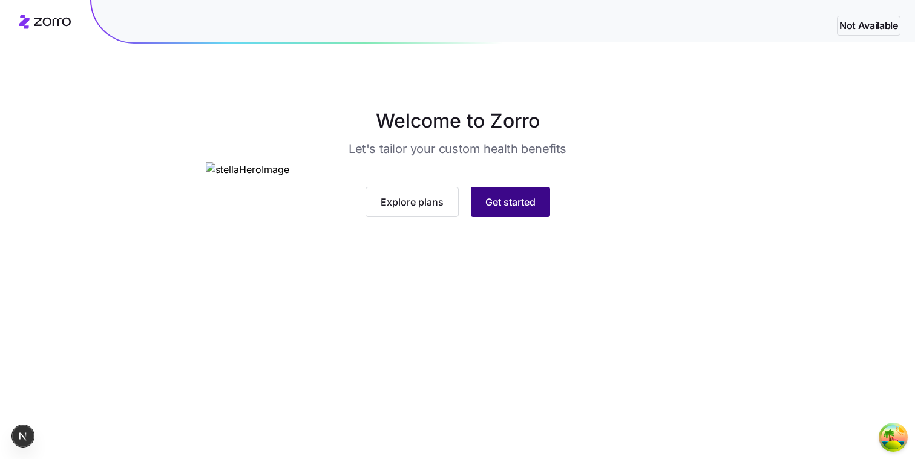
click at [527, 217] on button "Get started" at bounding box center [510, 202] width 79 height 30
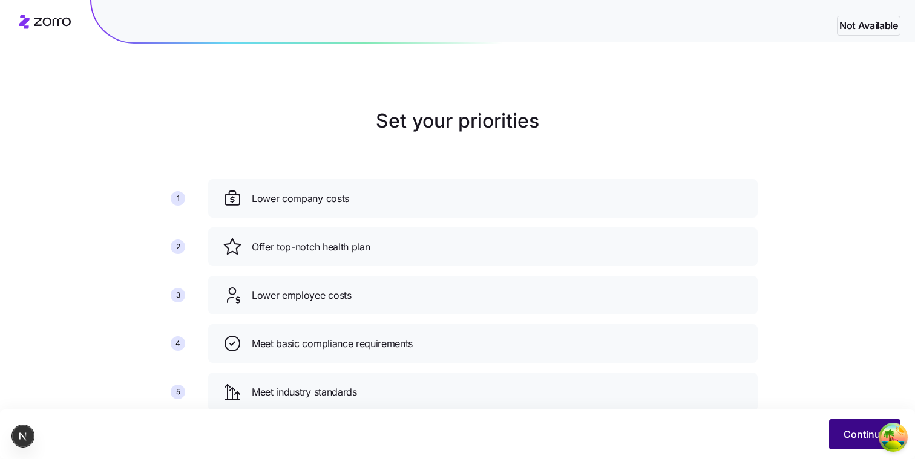
click at [855, 437] on span "Continue" at bounding box center [865, 434] width 42 height 15
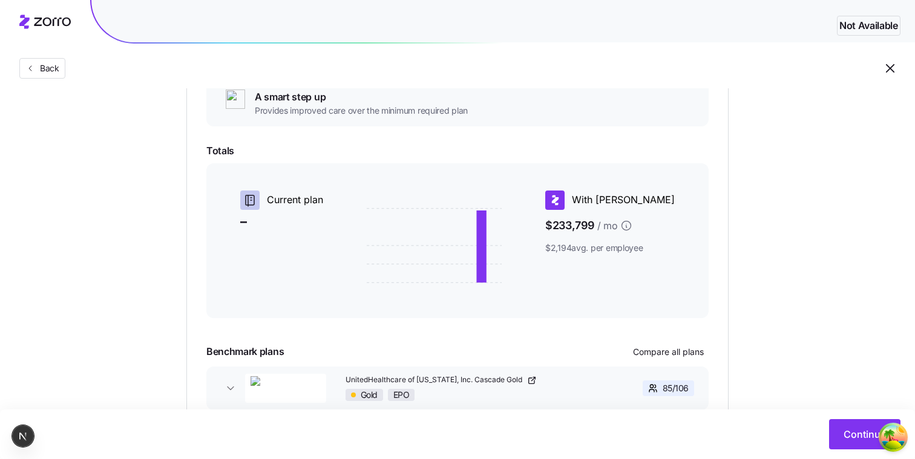
scroll to position [228, 0]
drag, startPoint x: 513, startPoint y: 215, endPoint x: 483, endPoint y: 341, distance: 128.7
click at [481, 337] on div "Essential Exceptional A smart step up Provides improved care over the minimum r…" at bounding box center [457, 224] width 502 height 430
click at [483, 341] on div "Essential Exceptional A smart step up Provides improved care over the minimum r…" at bounding box center [457, 224] width 502 height 430
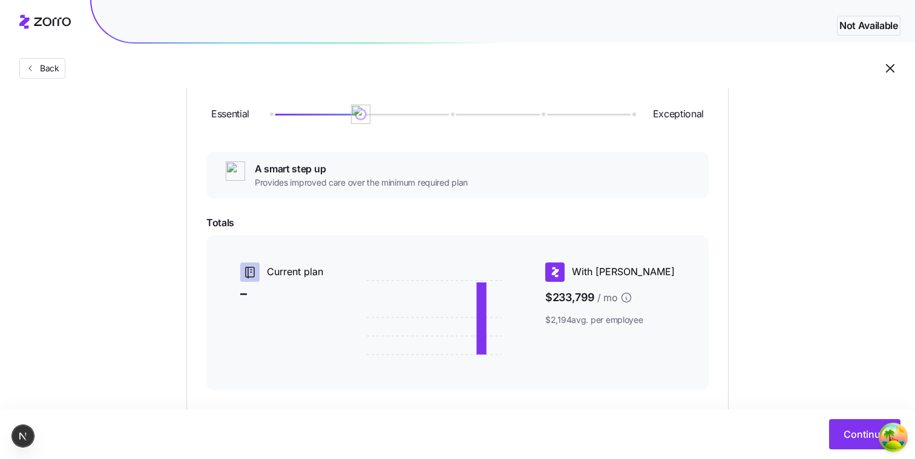
scroll to position [149, 0]
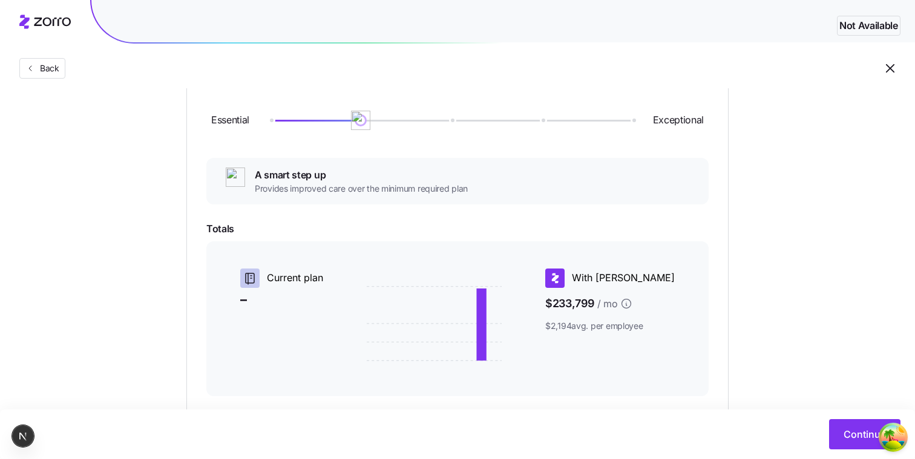
click at [358, 131] on div "Essential Exceptional" at bounding box center [457, 120] width 502 height 65
drag, startPoint x: 360, startPoint y: 125, endPoint x: 357, endPoint y: 168, distance: 43.7
click at [357, 168] on div "Essential Exceptional Aligning with industry standards Matches the plan quality…" at bounding box center [457, 303] width 502 height 430
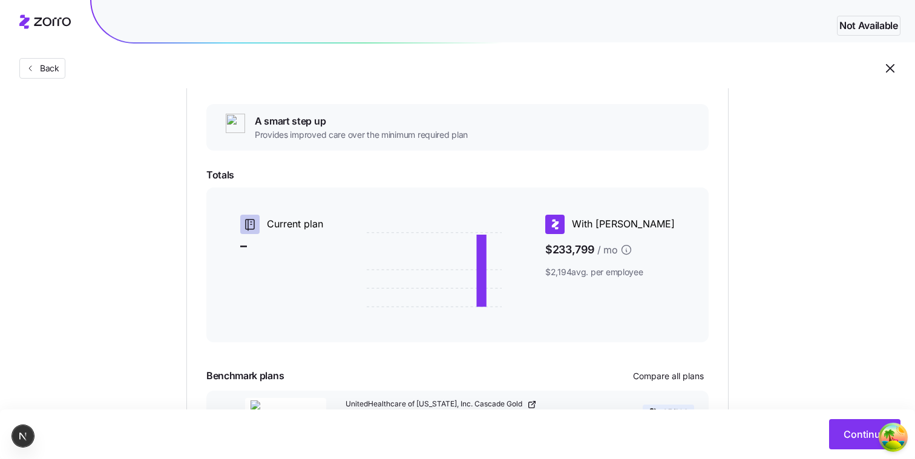
scroll to position [206, 0]
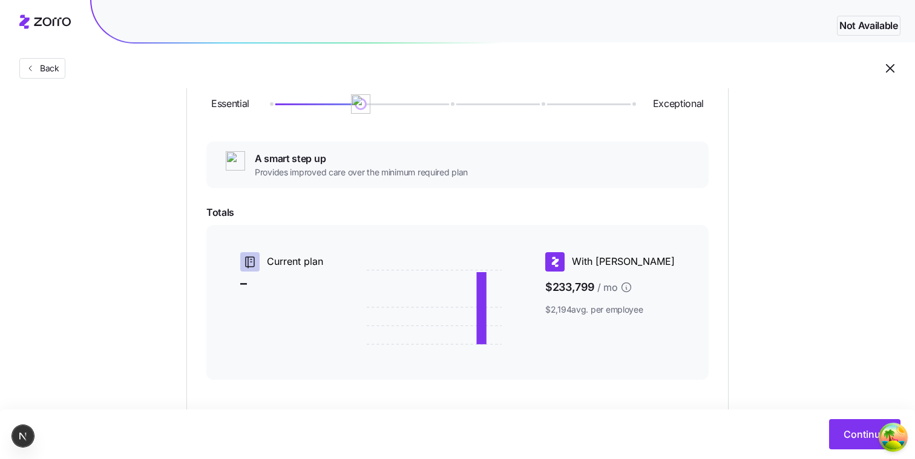
scroll to position [172, 0]
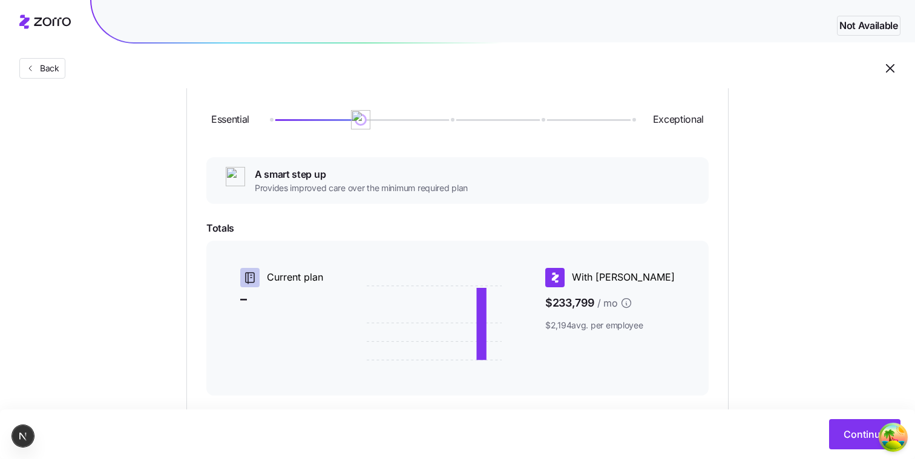
scroll to position [159, 0]
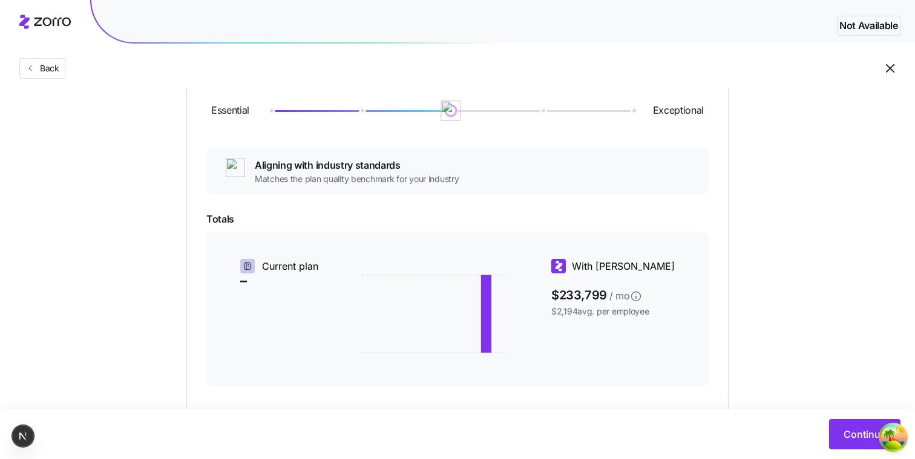
drag, startPoint x: 355, startPoint y: 114, endPoint x: 501, endPoint y: 81, distance: 149.6
click at [501, 81] on div "Not Available Back Choose a plan matching strategy By quality By metal level Pr…" at bounding box center [457, 223] width 915 height 764
drag, startPoint x: 536, startPoint y: 105, endPoint x: 315, endPoint y: 122, distance: 220.9
click at [315, 123] on div "Essential Exceptional" at bounding box center [457, 110] width 502 height 65
